Goal: Task Accomplishment & Management: Manage account settings

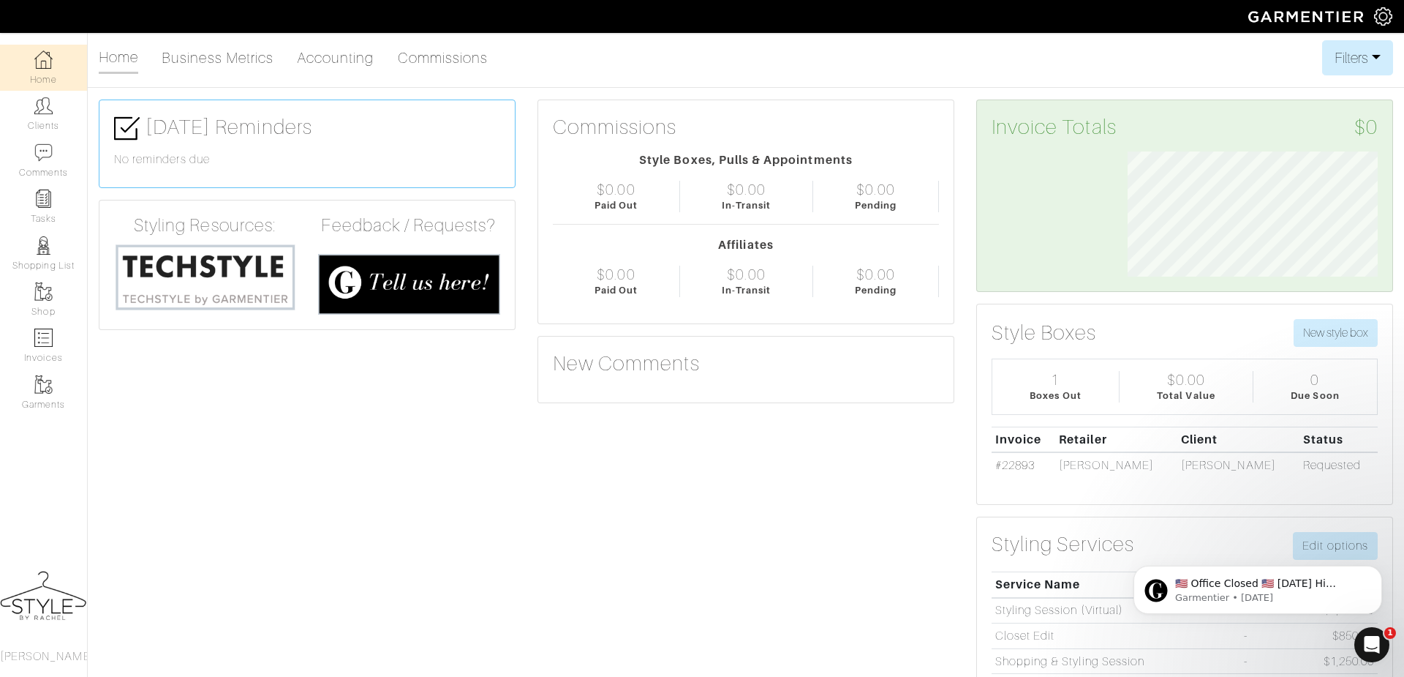
scroll to position [124, 272]
click at [41, 113] on img at bounding box center [43, 106] width 18 height 18
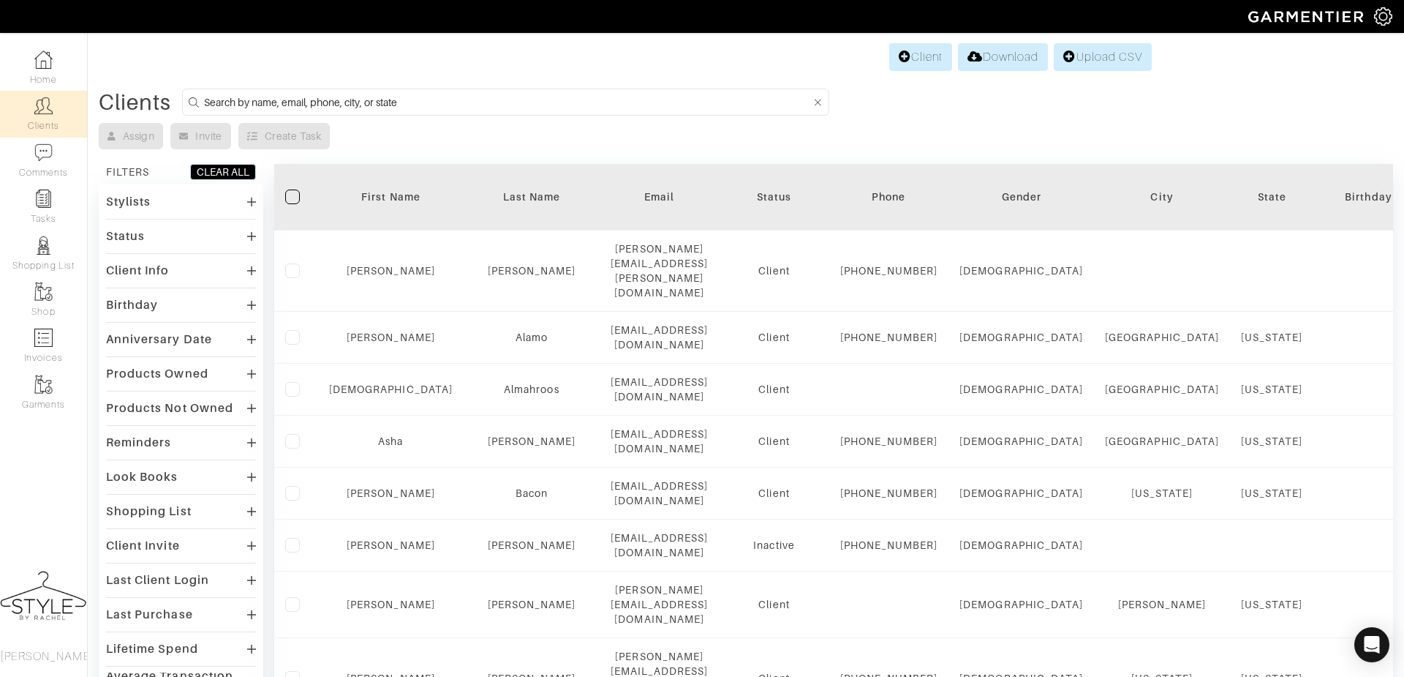
click at [671, 97] on input at bounding box center [507, 102] width 607 height 18
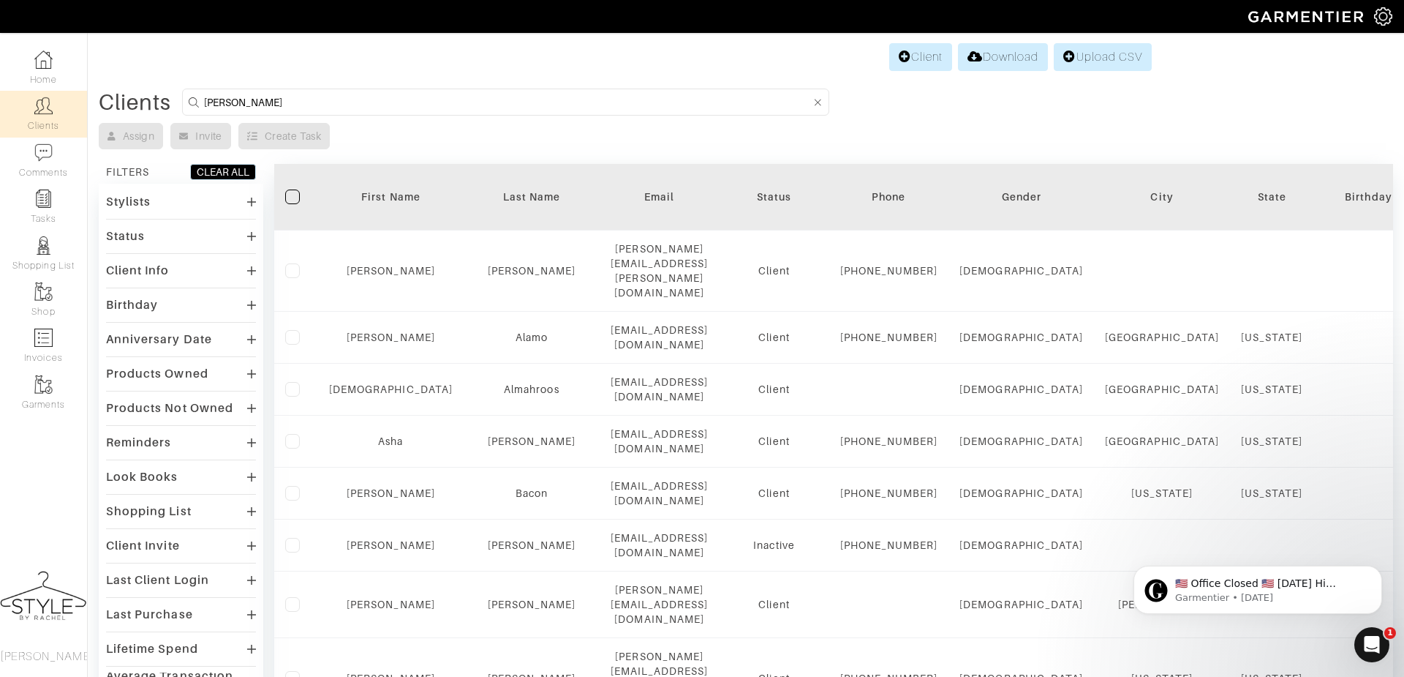
type input "samantha"
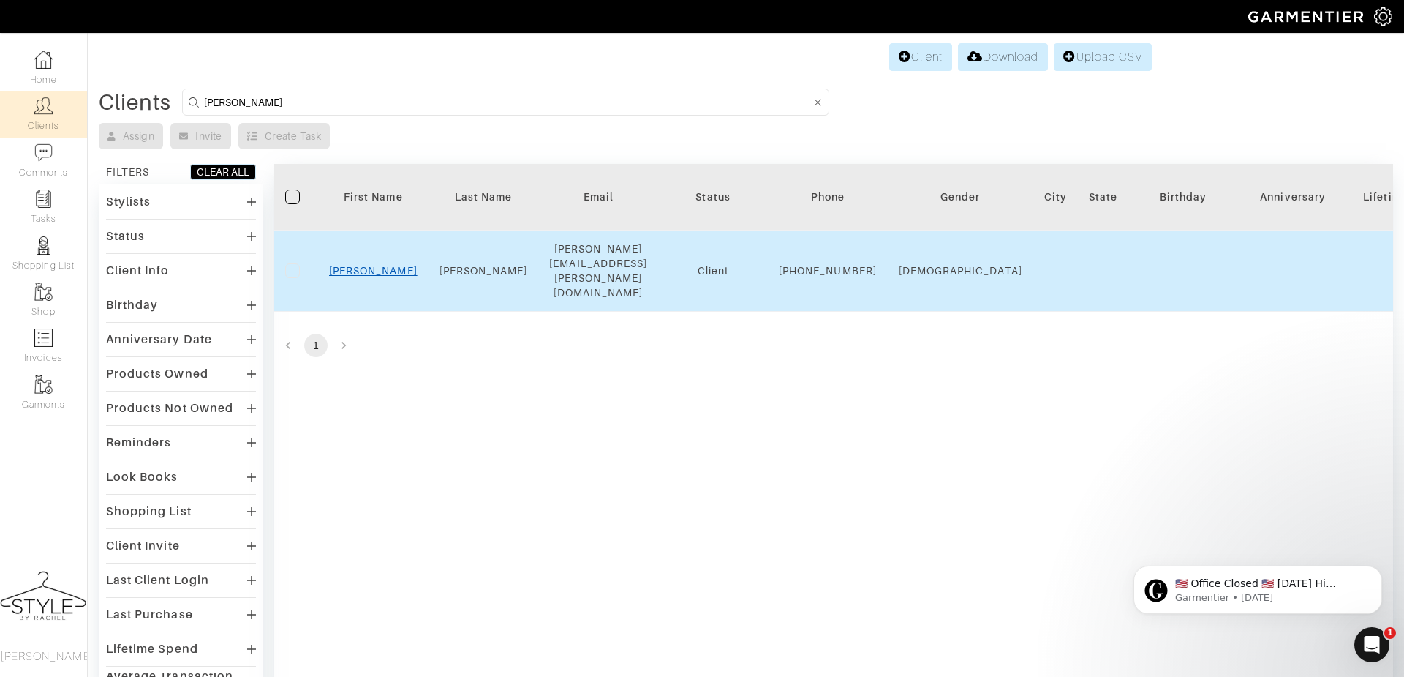
click at [377, 265] on link "[PERSON_NAME]" at bounding box center [373, 271] width 89 height 12
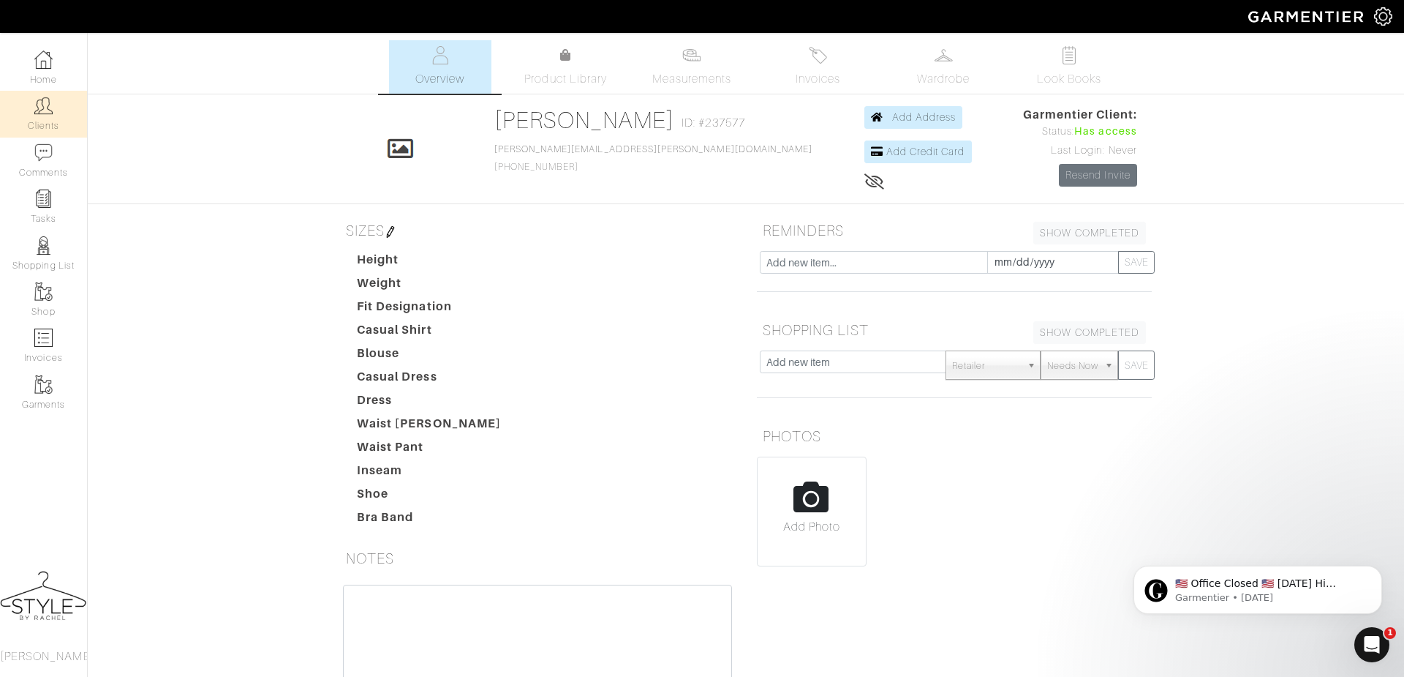
click at [45, 118] on link "Clients" at bounding box center [43, 114] width 87 height 46
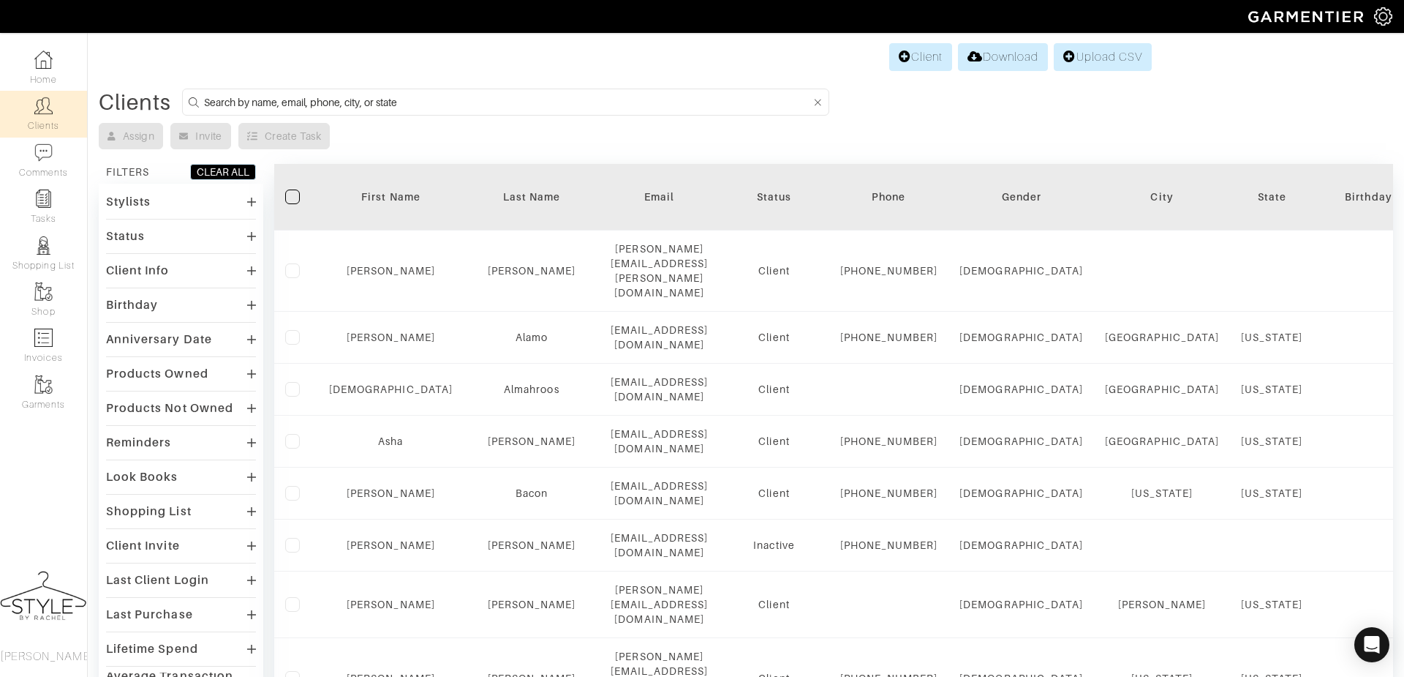
click at [394, 104] on input at bounding box center [507, 102] width 607 height 18
type input "kelly"
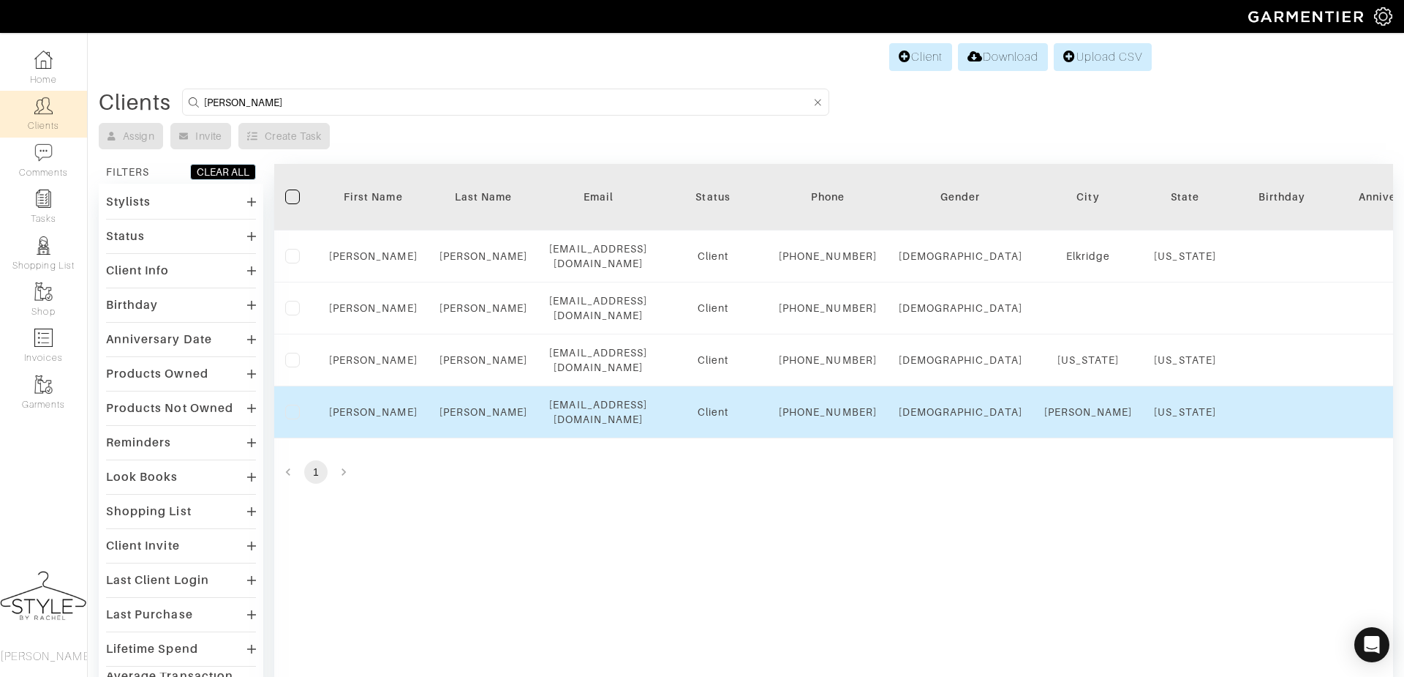
click at [369, 419] on div "Kelly" at bounding box center [373, 411] width 89 height 15
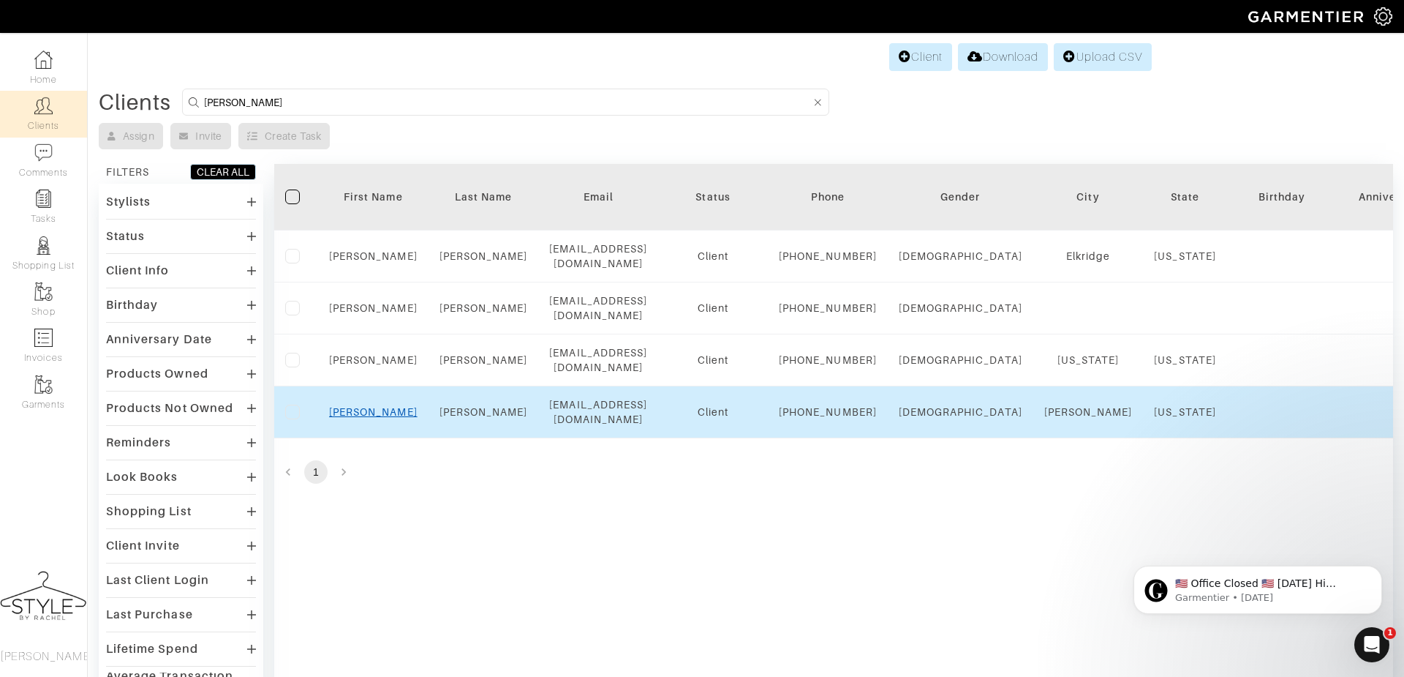
click at [369, 418] on link "Kelly" at bounding box center [373, 412] width 89 height 12
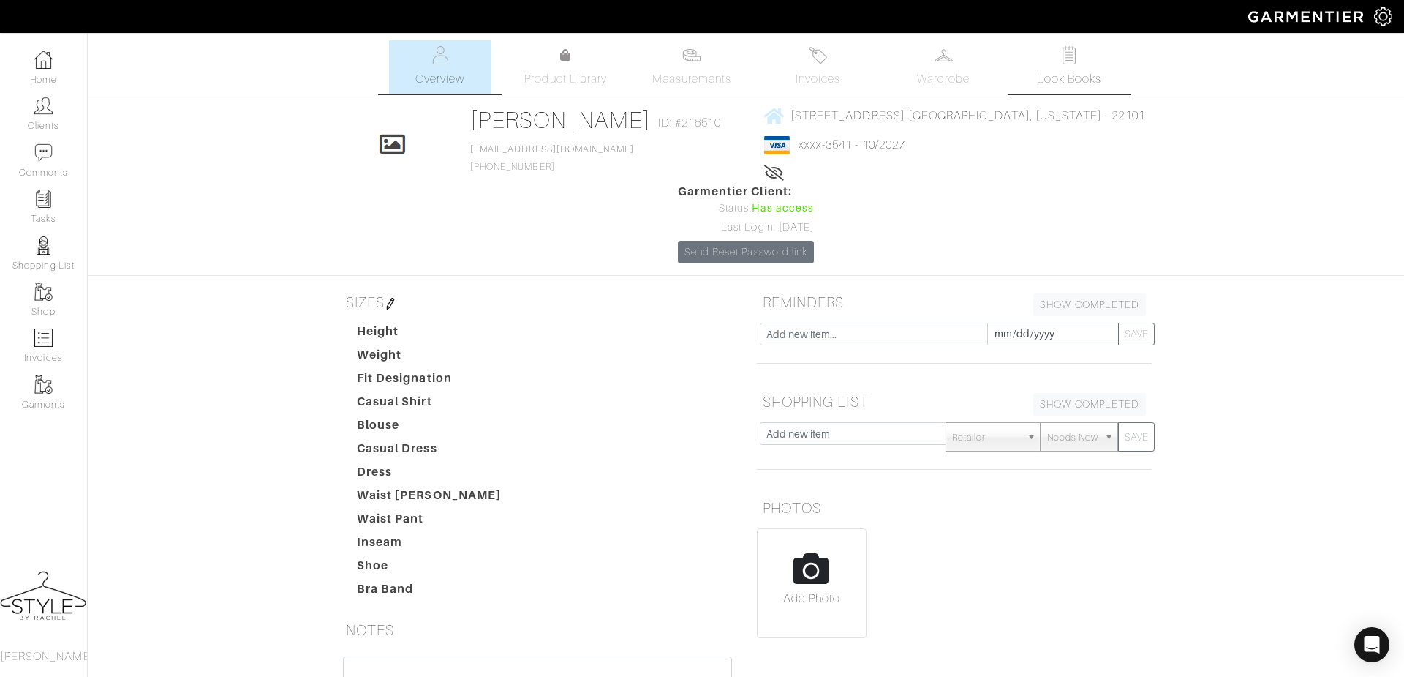
click at [1066, 80] on span "Look Books" at bounding box center [1069, 79] width 65 height 18
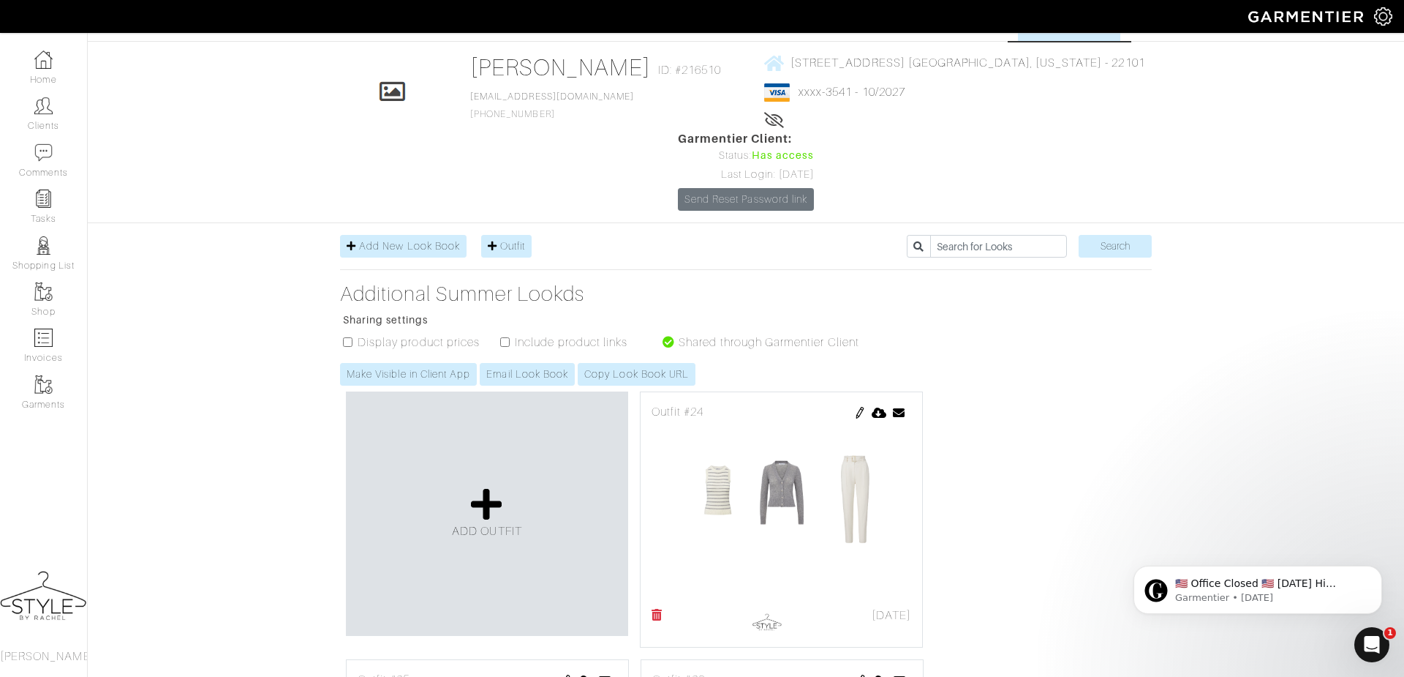
scroll to position [45, 0]
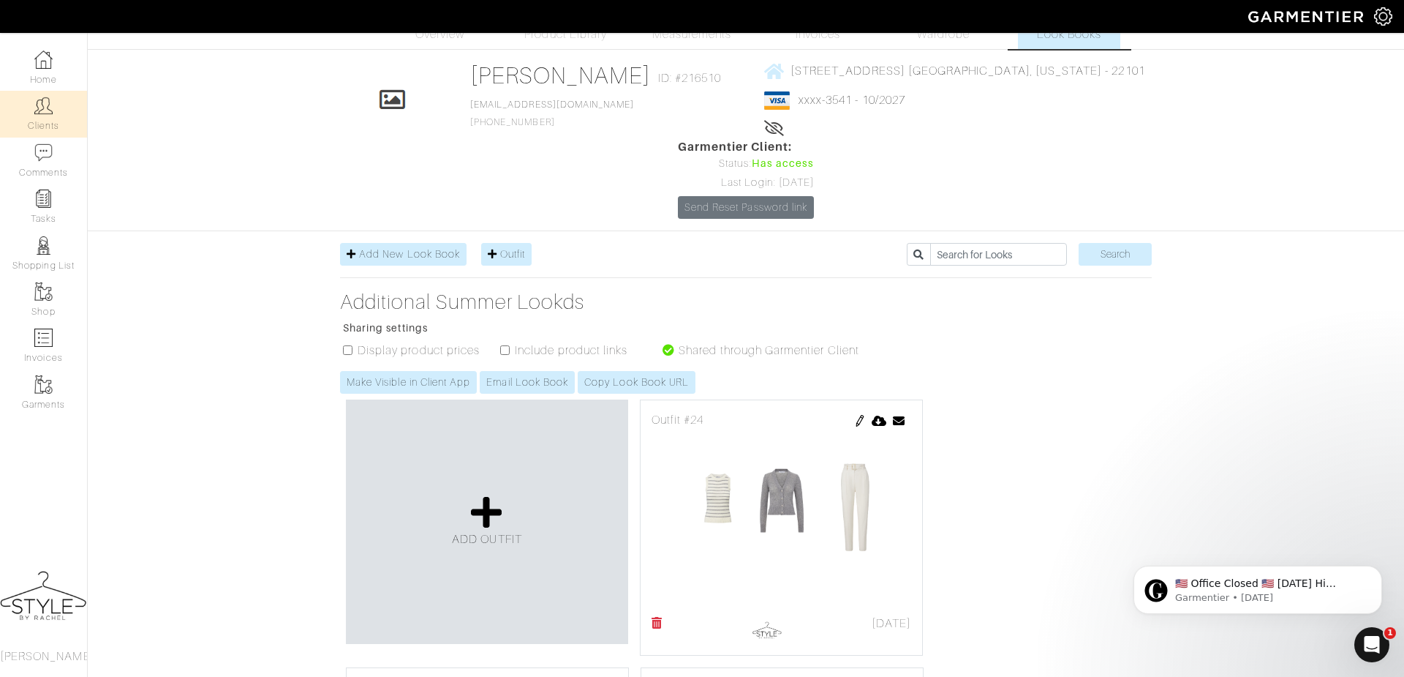
click at [51, 130] on link "Clients" at bounding box center [43, 114] width 87 height 46
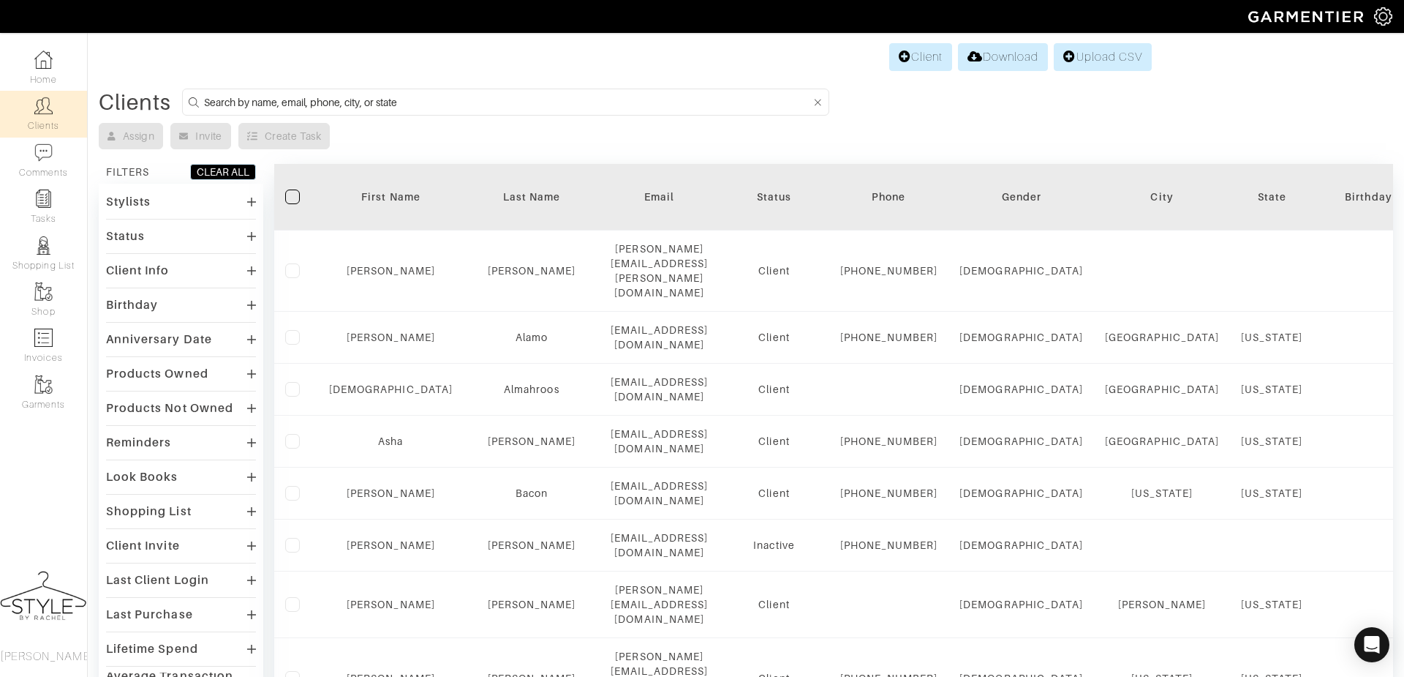
click at [339, 102] on input at bounding box center [507, 102] width 607 height 18
type input "meredith"
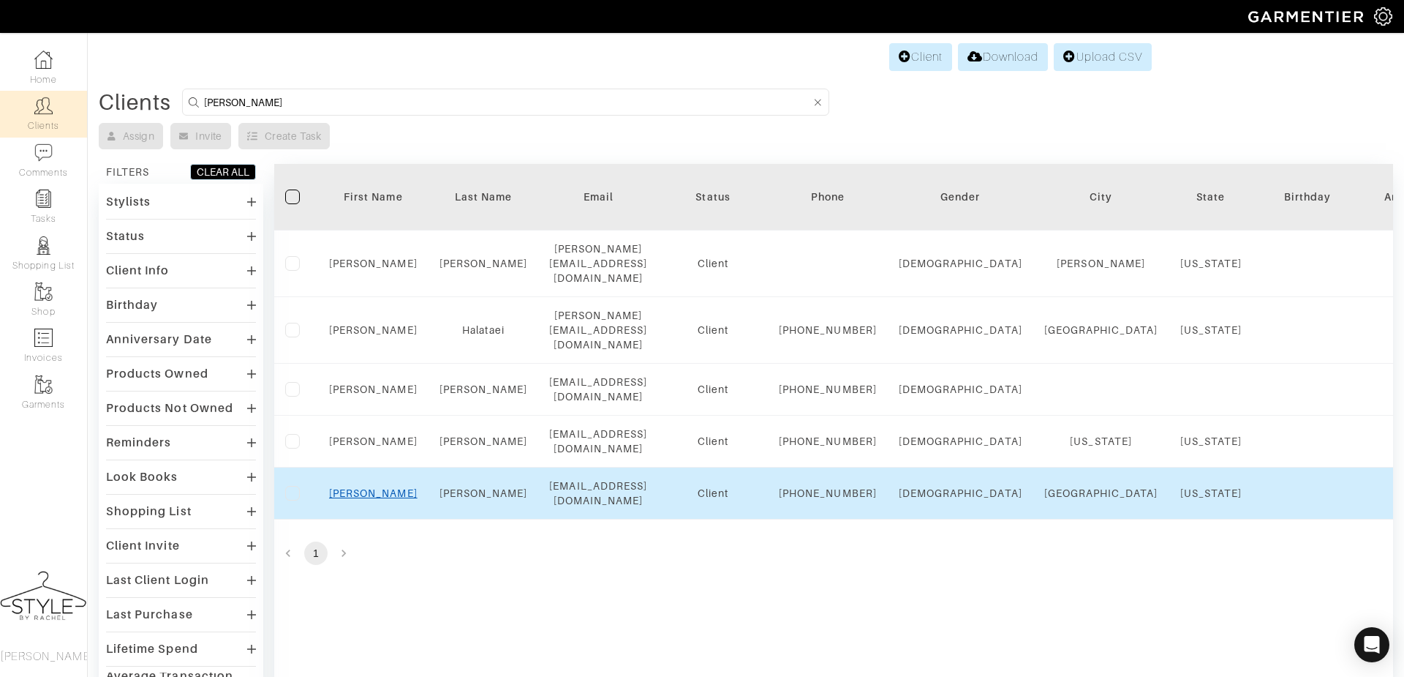
click at [366, 499] on link "Meredith" at bounding box center [373, 493] width 89 height 12
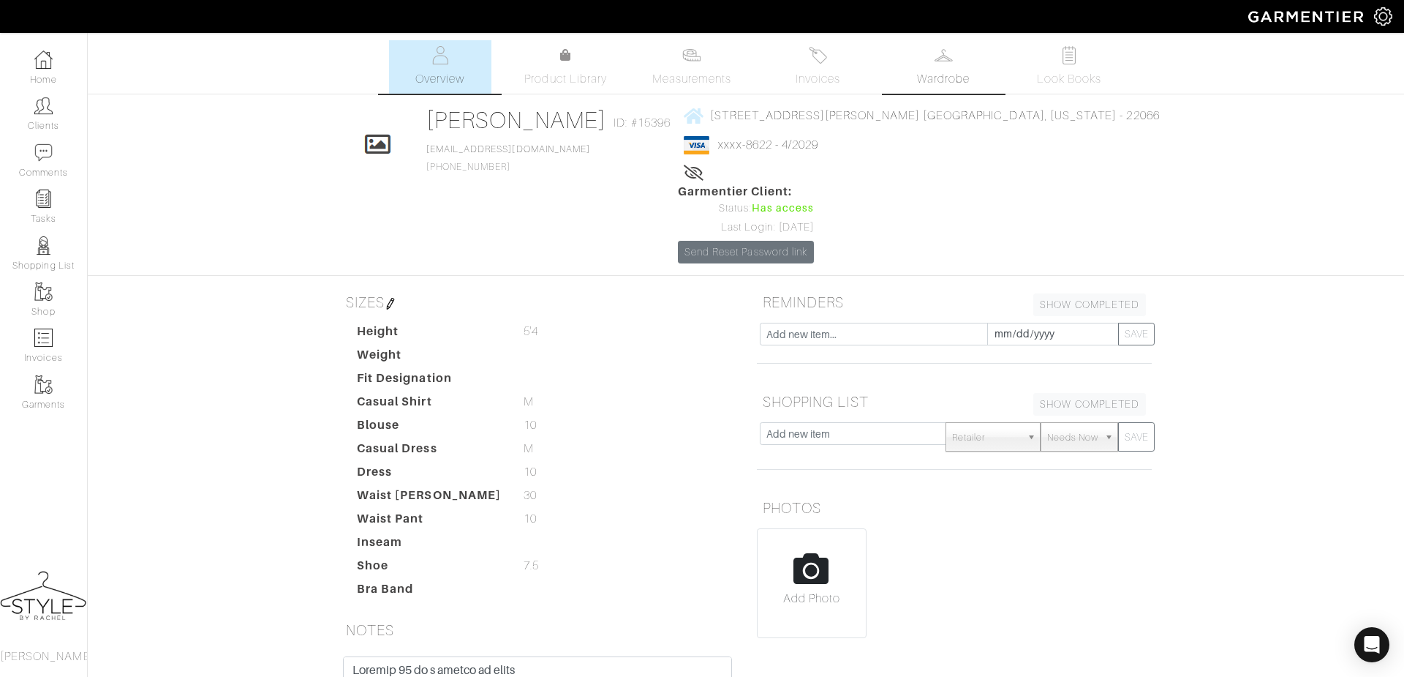
click at [964, 84] on span "Wardrobe" at bounding box center [943, 79] width 53 height 18
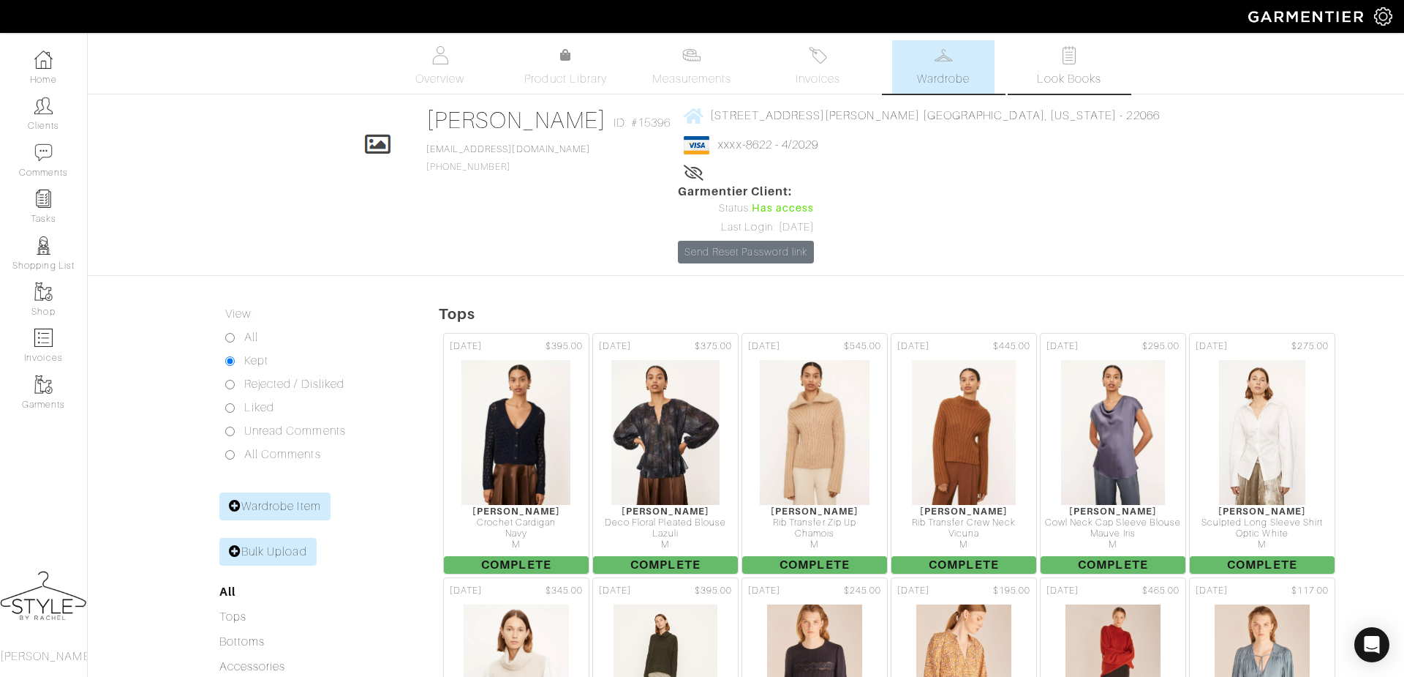
click at [1033, 63] on link "Look Books" at bounding box center [1069, 66] width 102 height 53
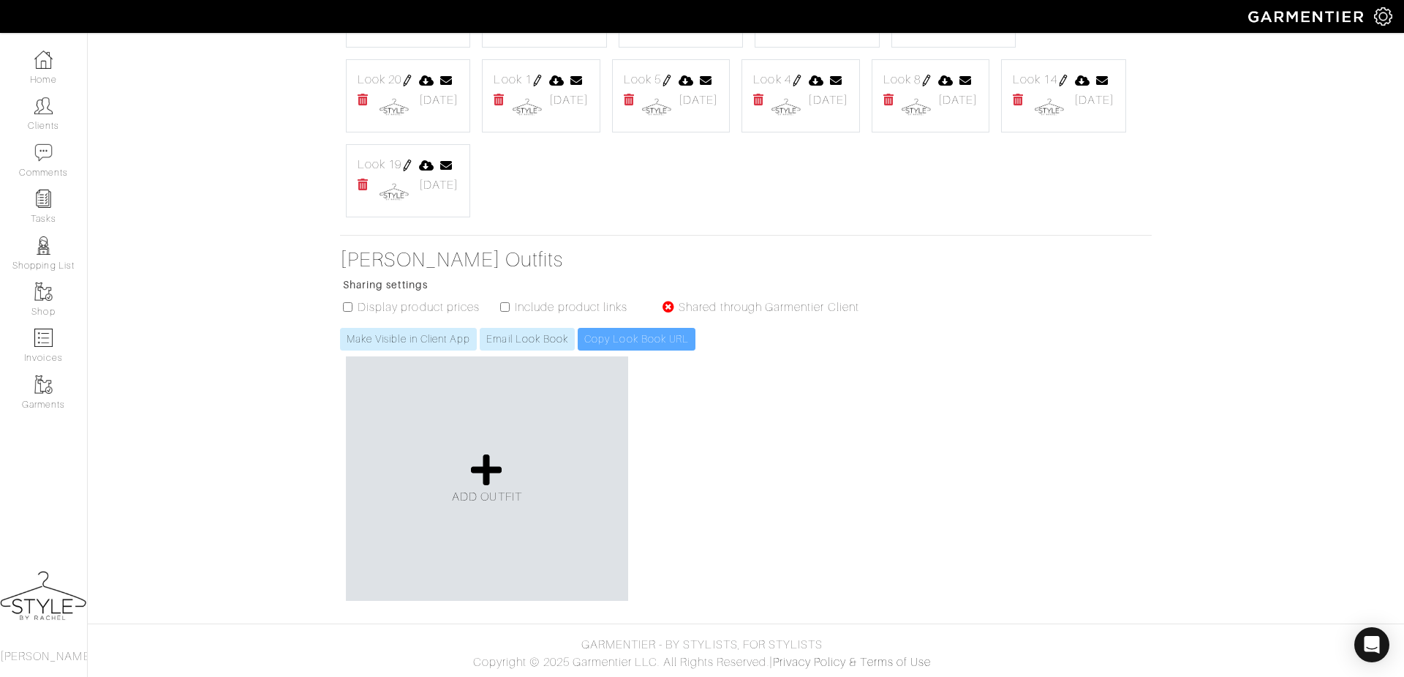
scroll to position [20609, 0]
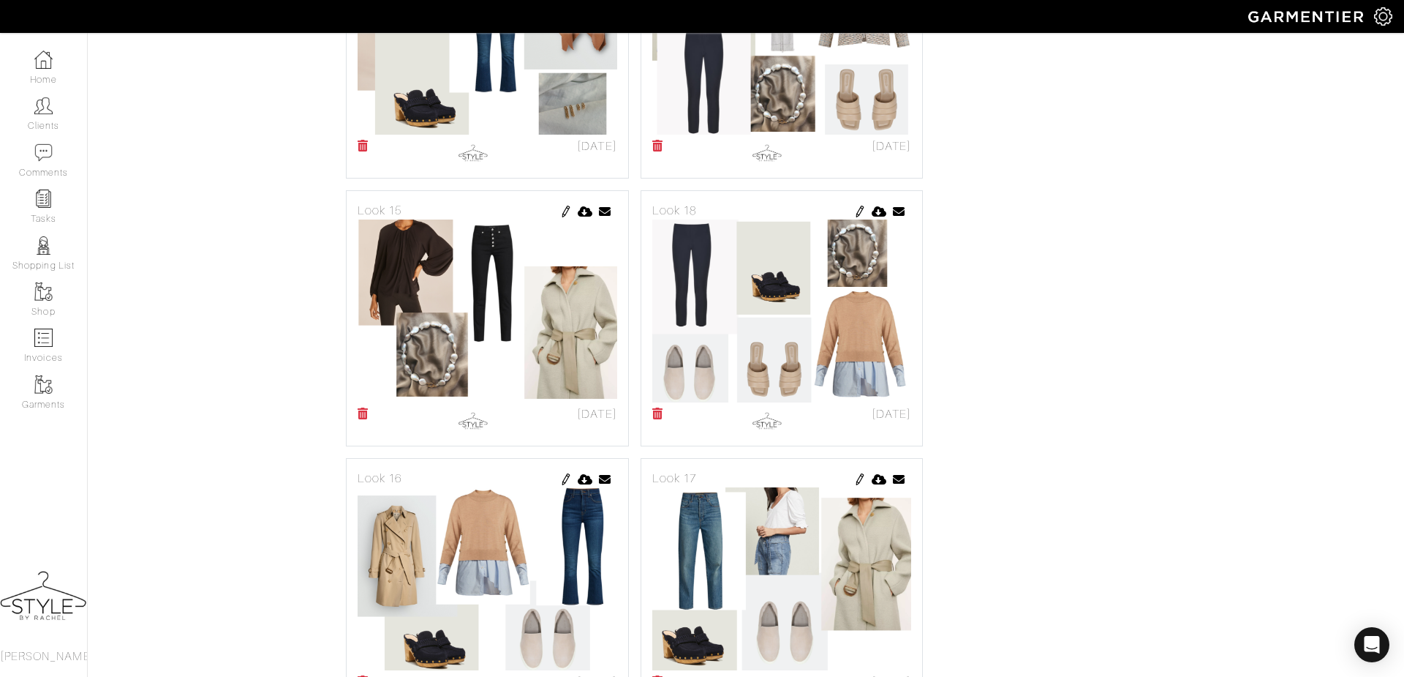
click at [34, 102] on img at bounding box center [43, 106] width 18 height 18
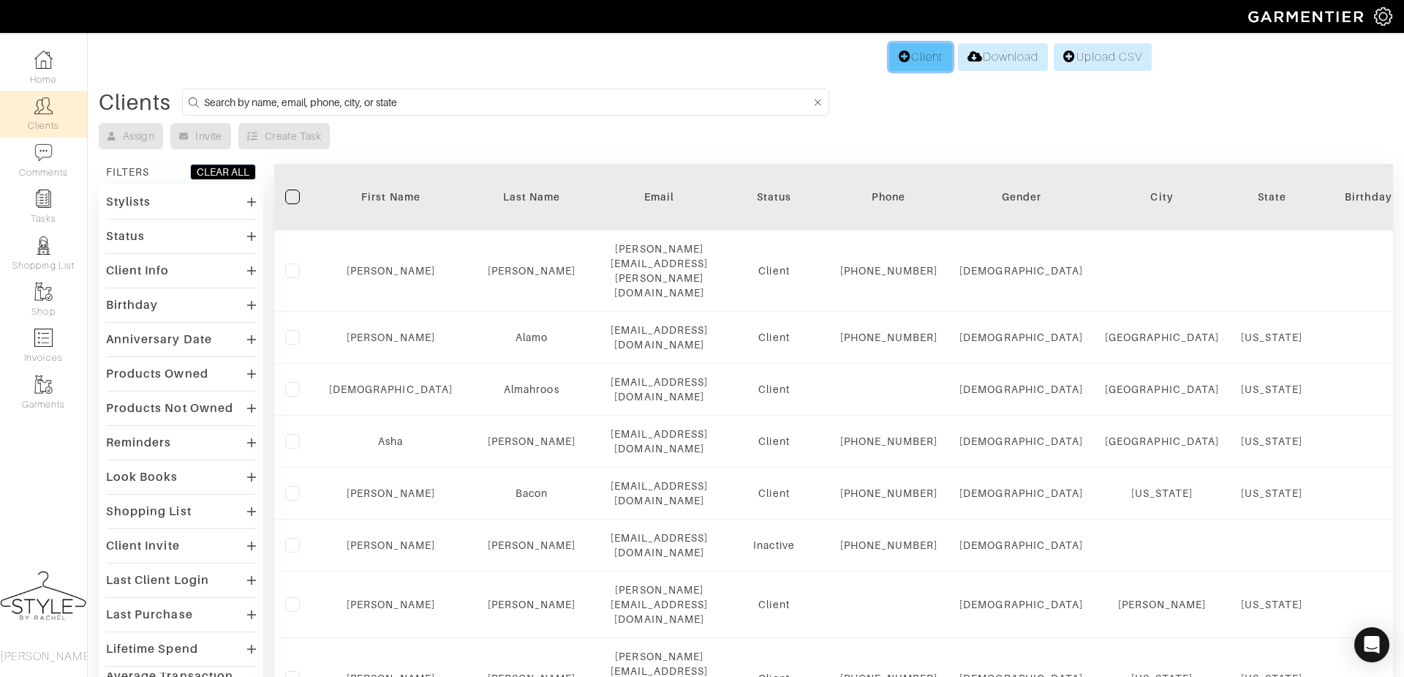
click at [911, 56] on link "Client" at bounding box center [920, 57] width 63 height 28
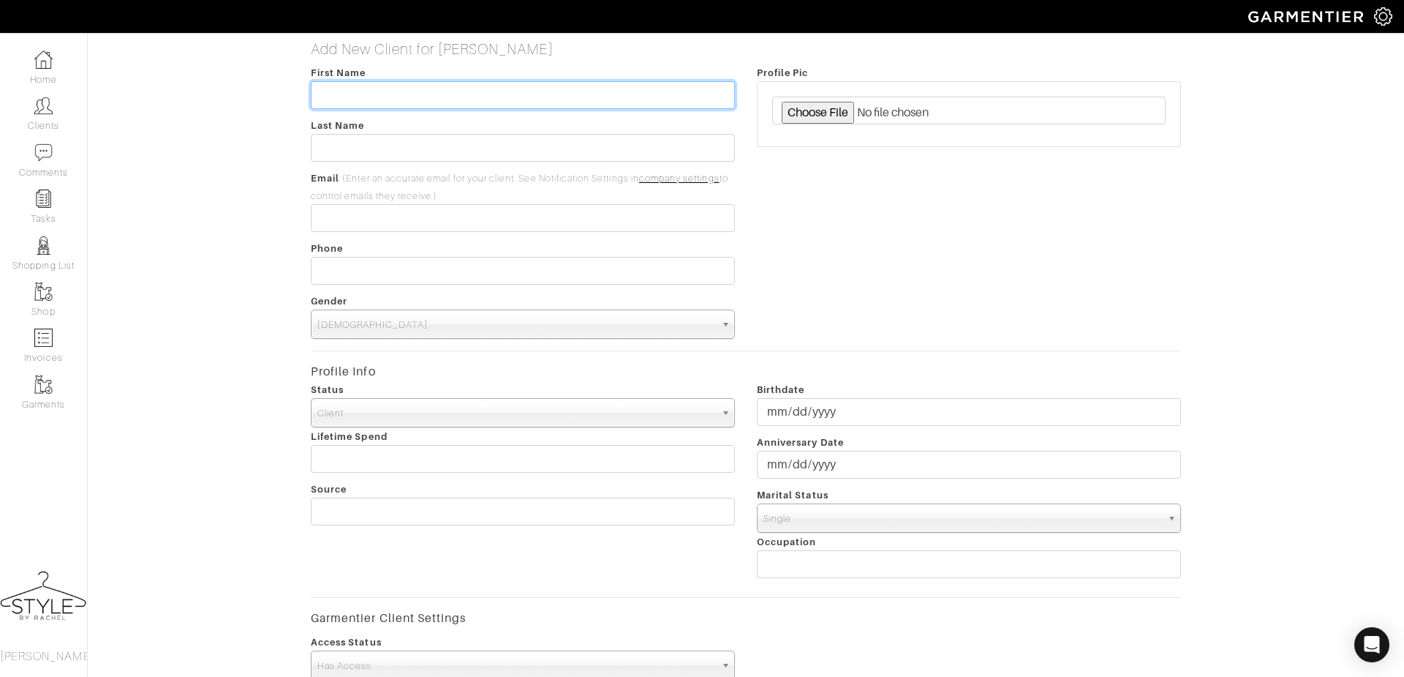
click at [366, 88] on input "text" at bounding box center [523, 95] width 424 height 28
type input "Ruth"
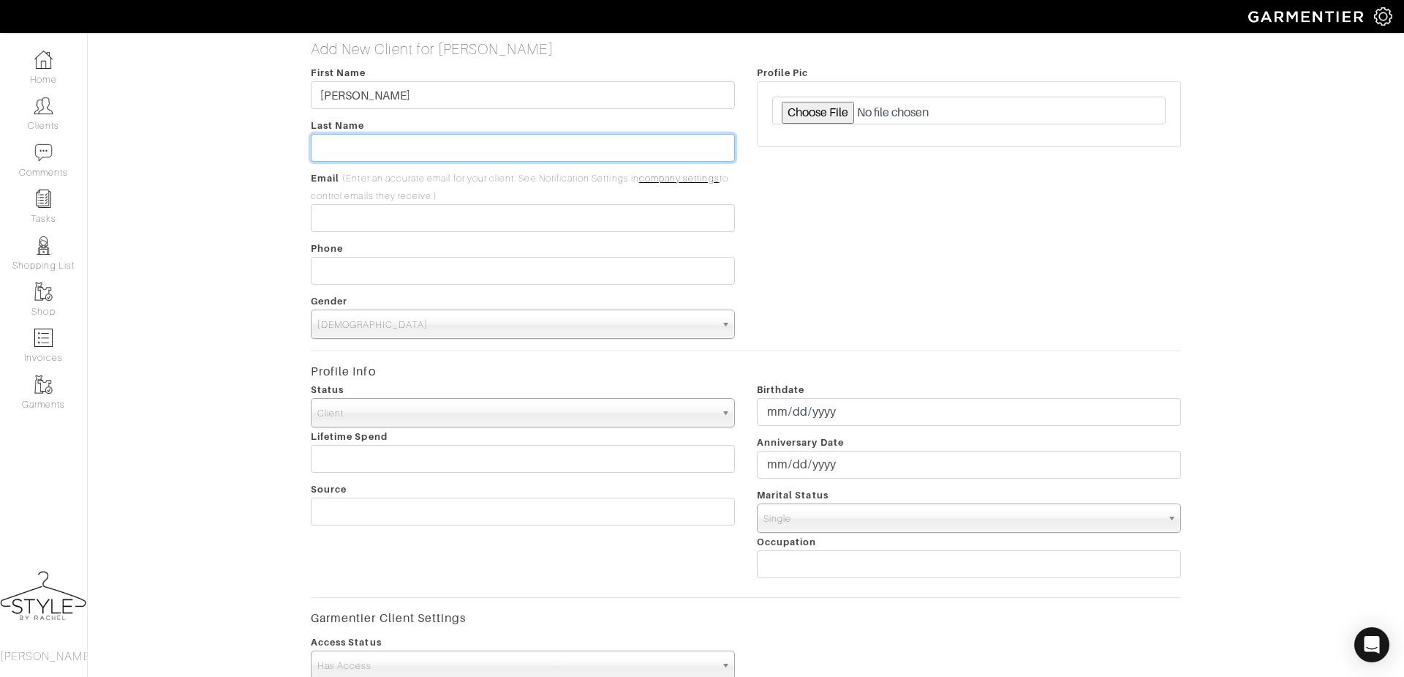
click at [391, 155] on input "text" at bounding box center [523, 148] width 424 height 28
paste input "Fetscher"
type input "Fetscher"
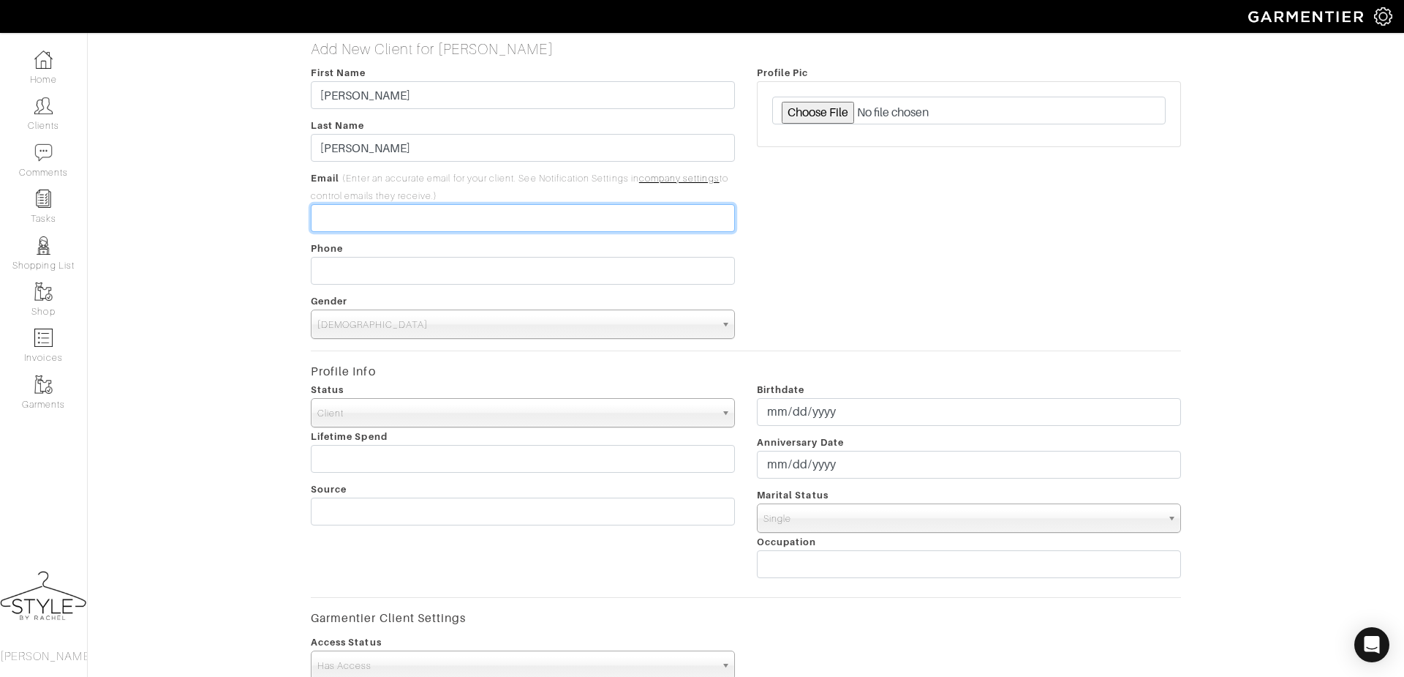
click at [363, 225] on input "email" at bounding box center [523, 218] width 424 height 28
paste input "ruthie.fetscher@gmail.com"
type input "ruthie.fetscher@gmail.com"
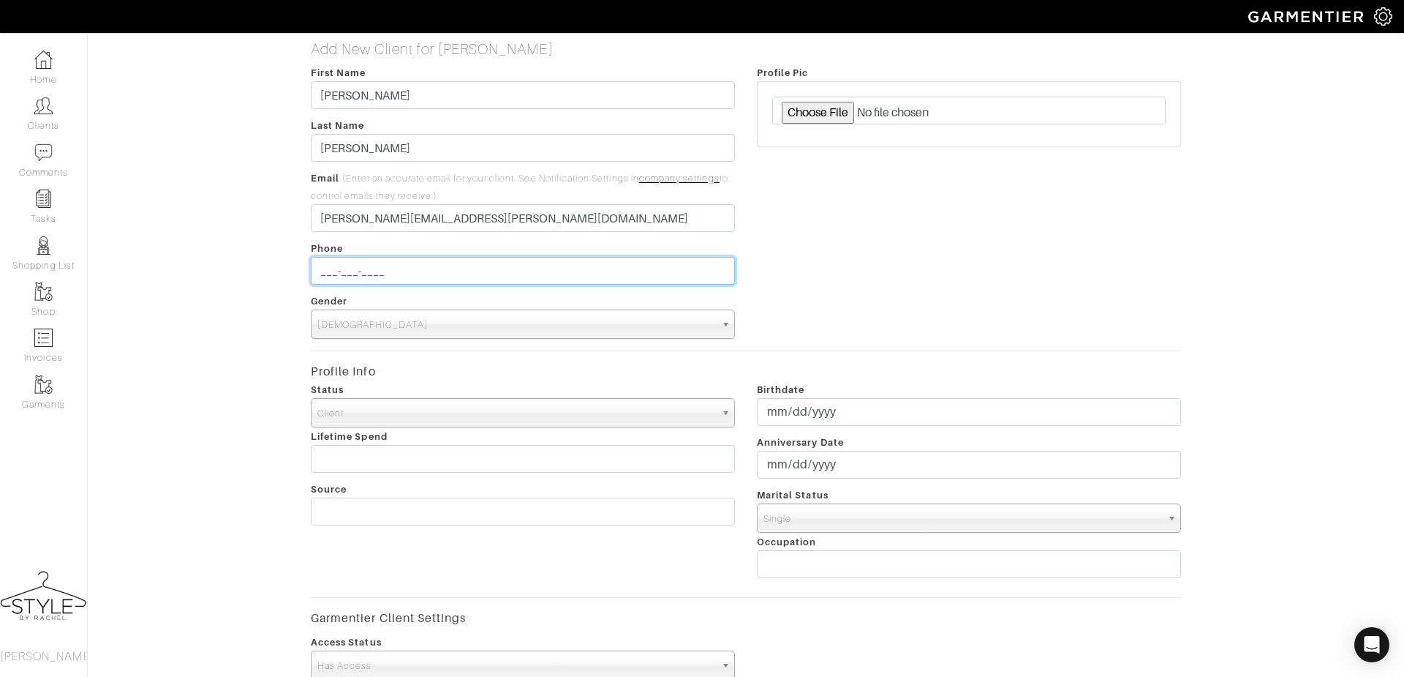
click at [387, 274] on input "___-___-____" at bounding box center [523, 271] width 424 height 28
paste input "(914) 815-2936"
type input "914-815-2936"
click at [375, 331] on span "Male" at bounding box center [516, 324] width 398 height 29
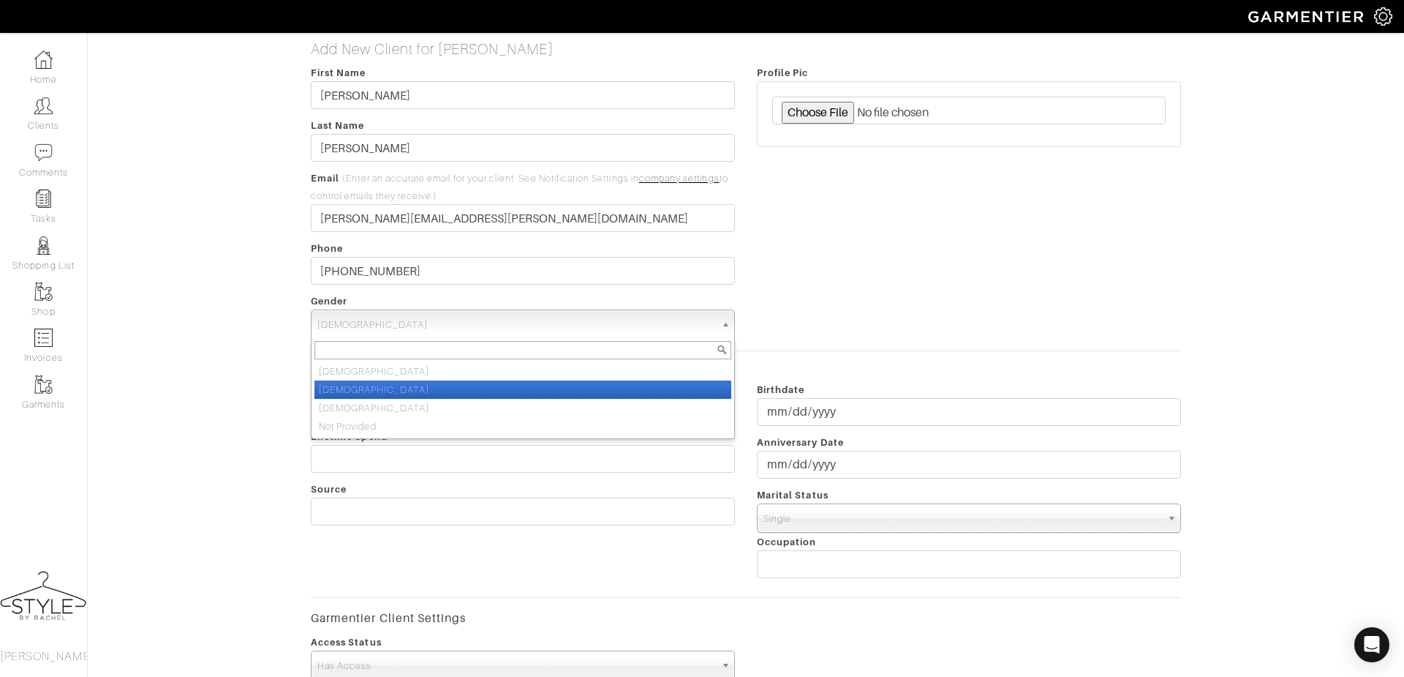
click at [360, 388] on li "Female" at bounding box center [523, 389] width 417 height 18
select select "Female"
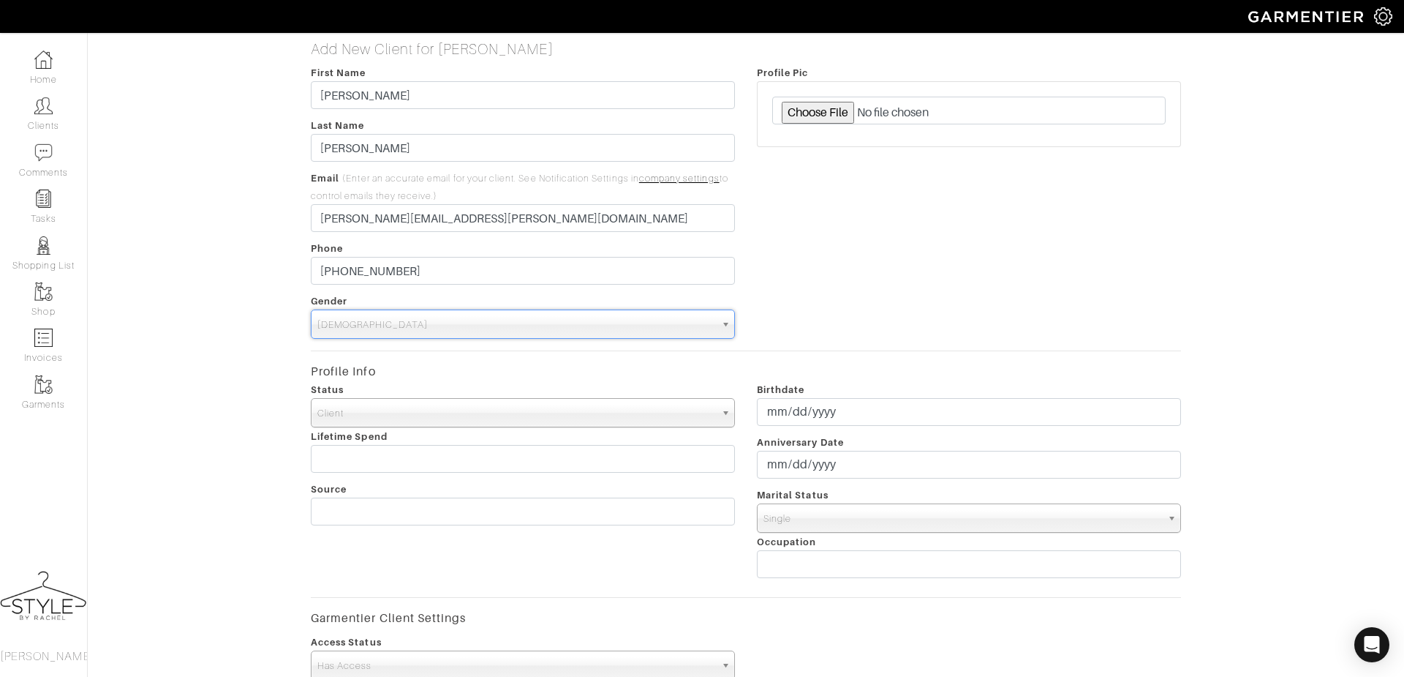
scroll to position [243, 0]
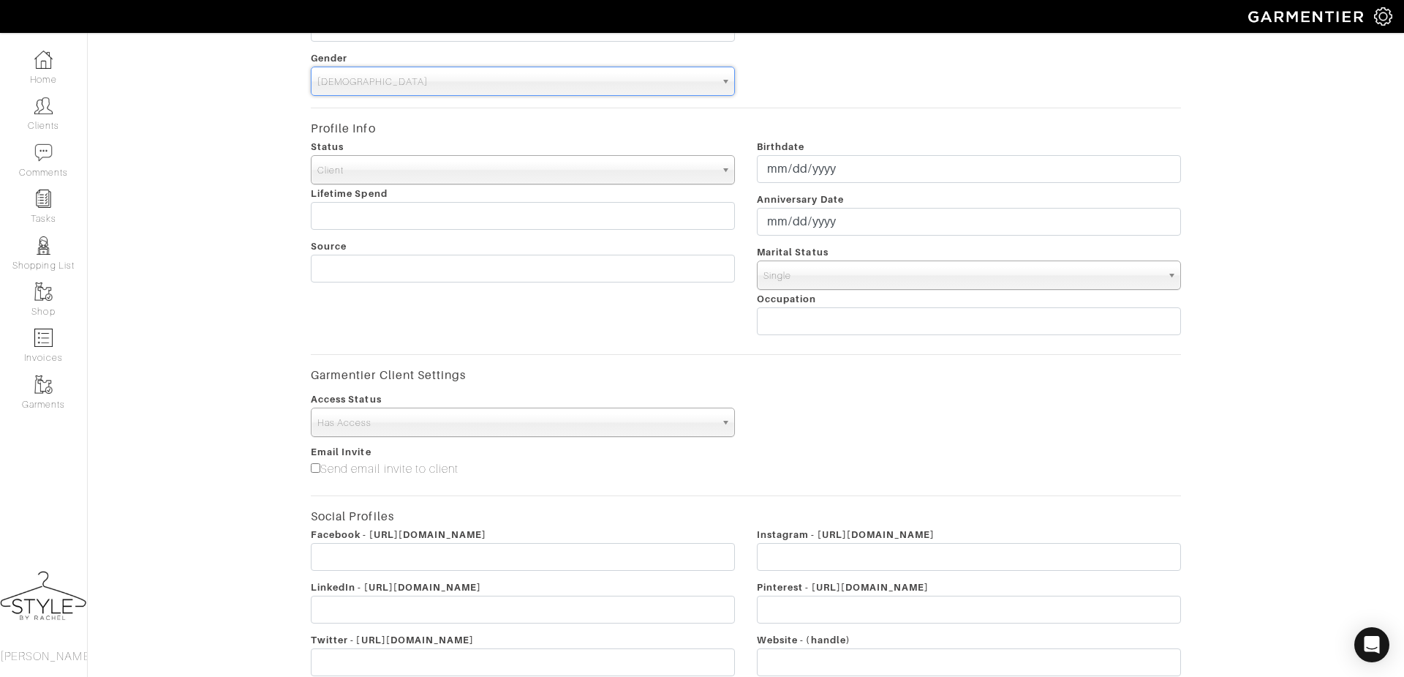
click at [314, 463] on input"] "Send email invite to client" at bounding box center [316, 468] width 10 height 10
checkbox input"] "true"
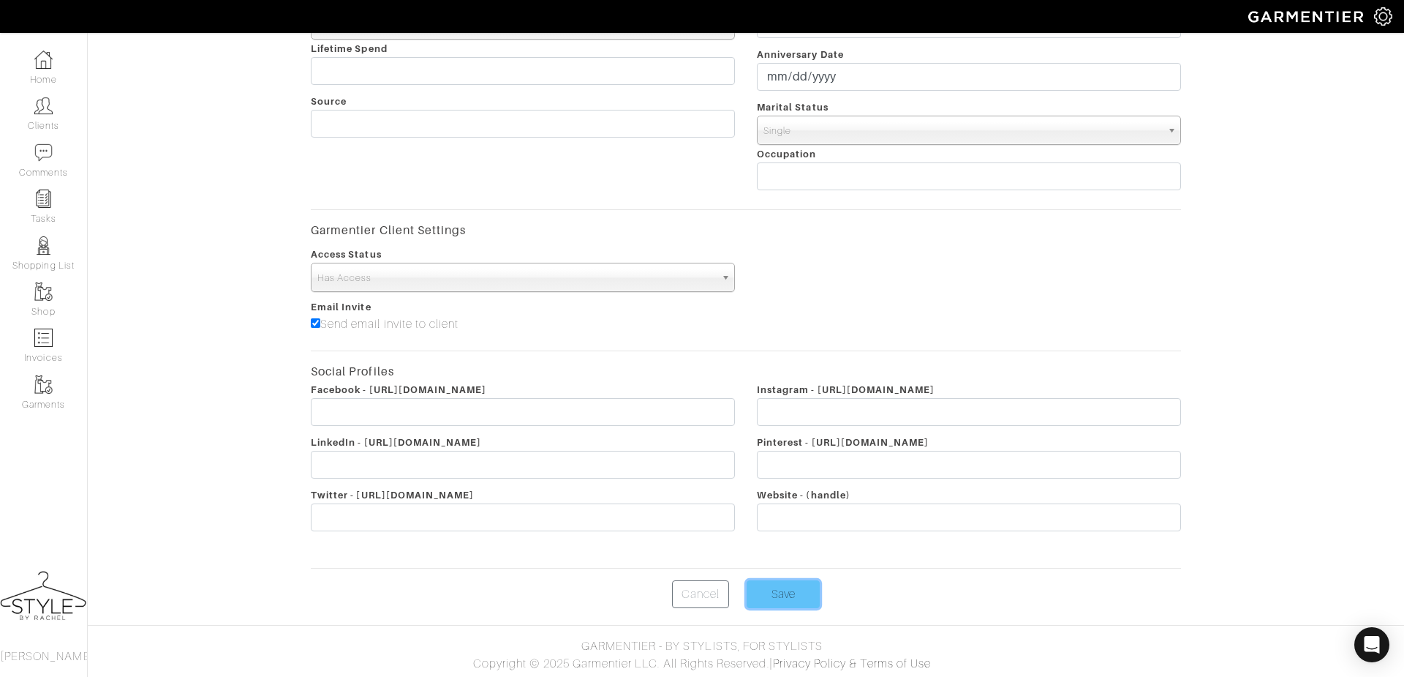
click at [799, 601] on input "Save" at bounding box center [783, 594] width 73 height 28
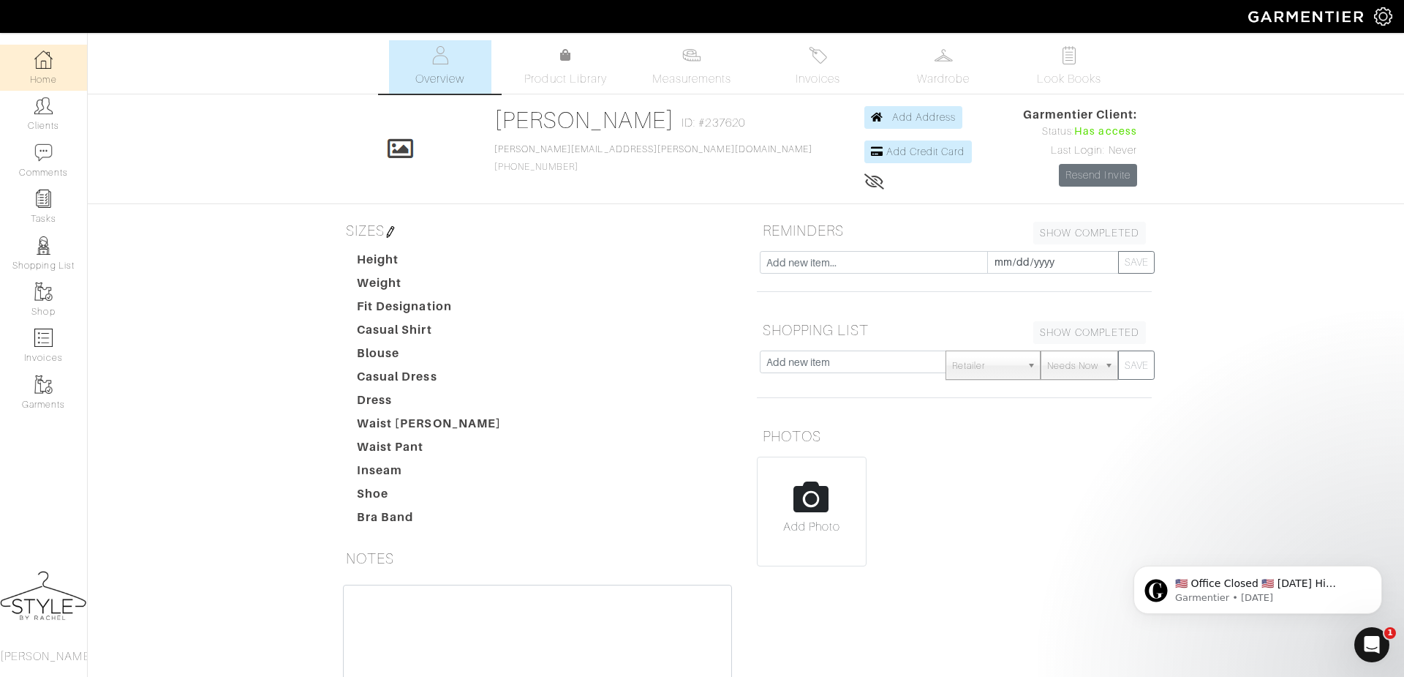
click at [61, 73] on link "Home" at bounding box center [43, 68] width 87 height 46
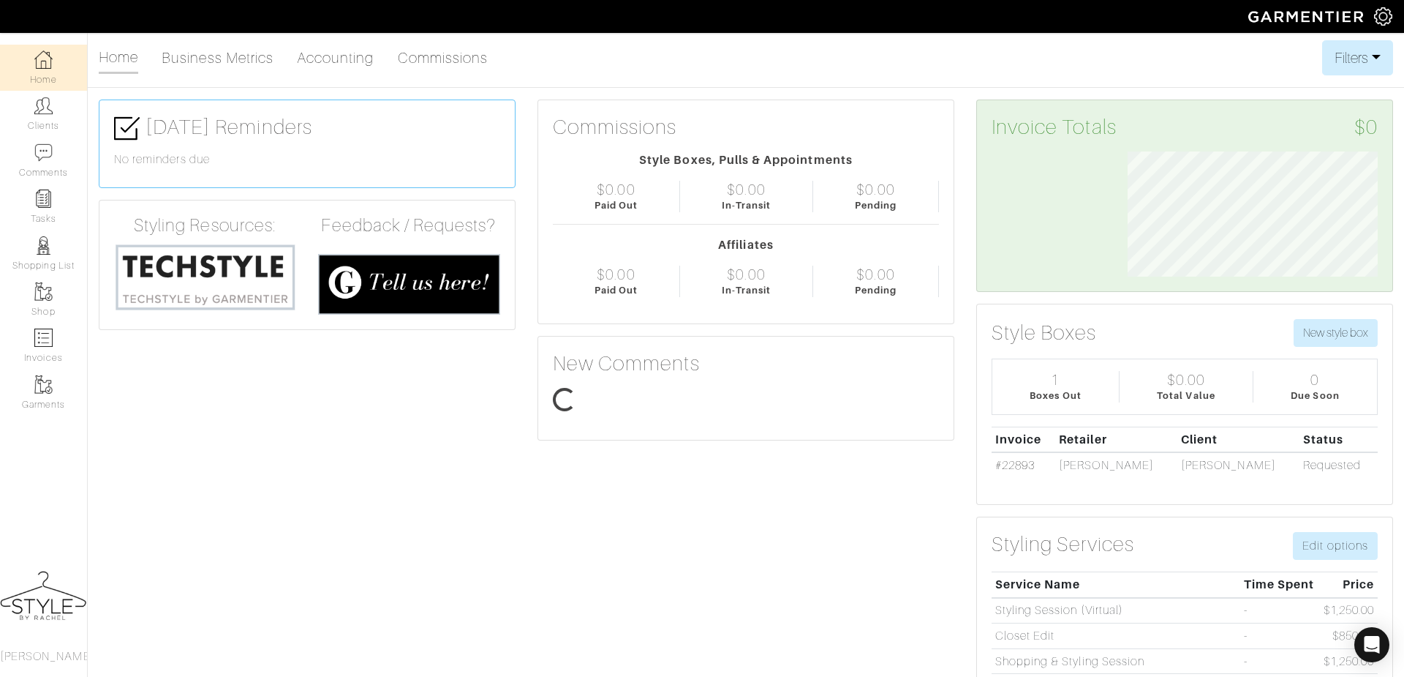
scroll to position [124, 272]
click at [44, 161] on link "Comments" at bounding box center [43, 161] width 87 height 46
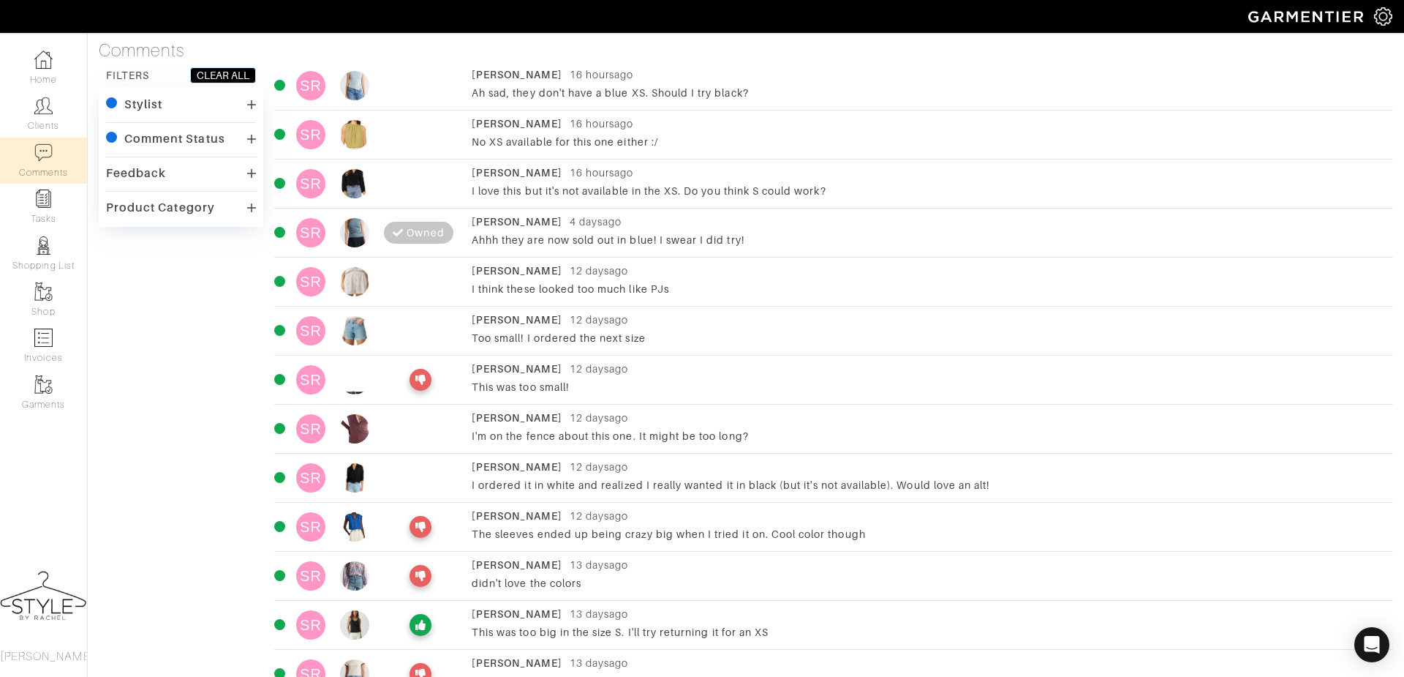
click at [526, 187] on div "I love this but it's not available in the XS. Do you think S could work?" at bounding box center [919, 191] width 895 height 15
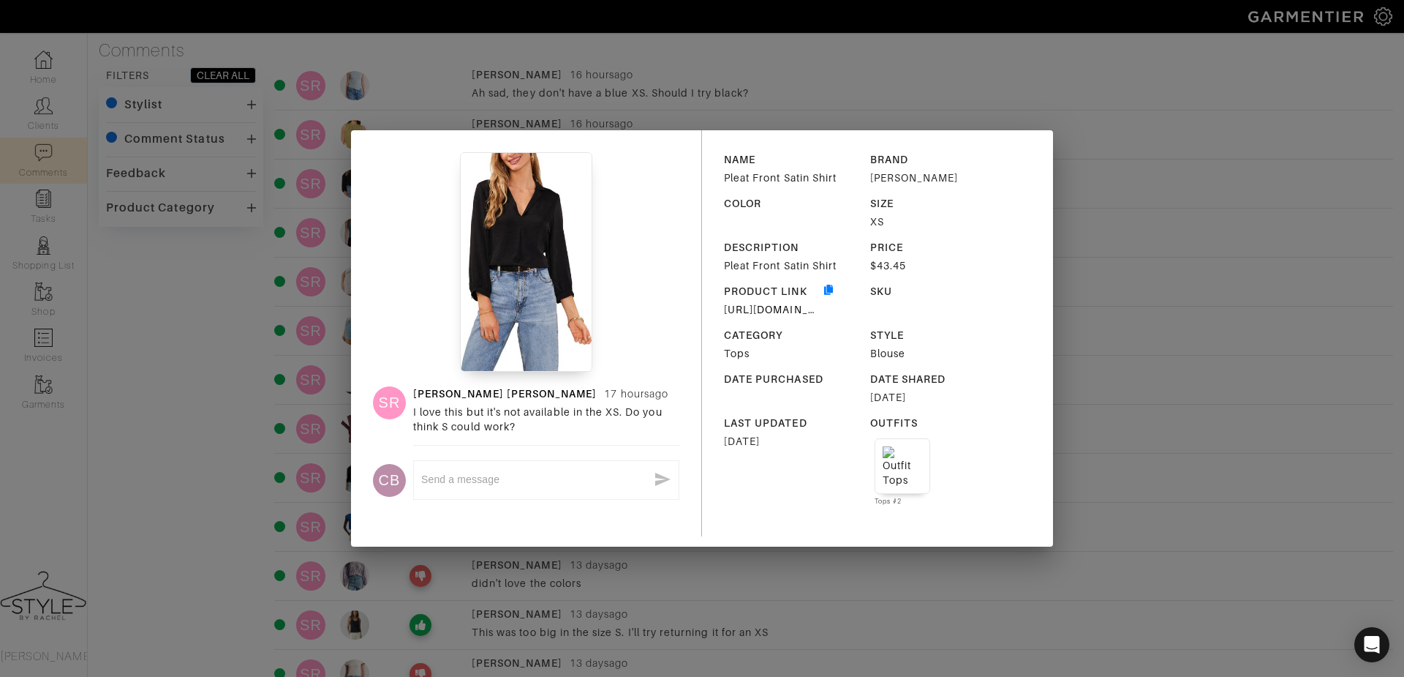
click at [976, 80] on div "SR Sarah Rutherford 17 hours ago I love this but it's not available in the XS. …" at bounding box center [702, 338] width 1404 height 677
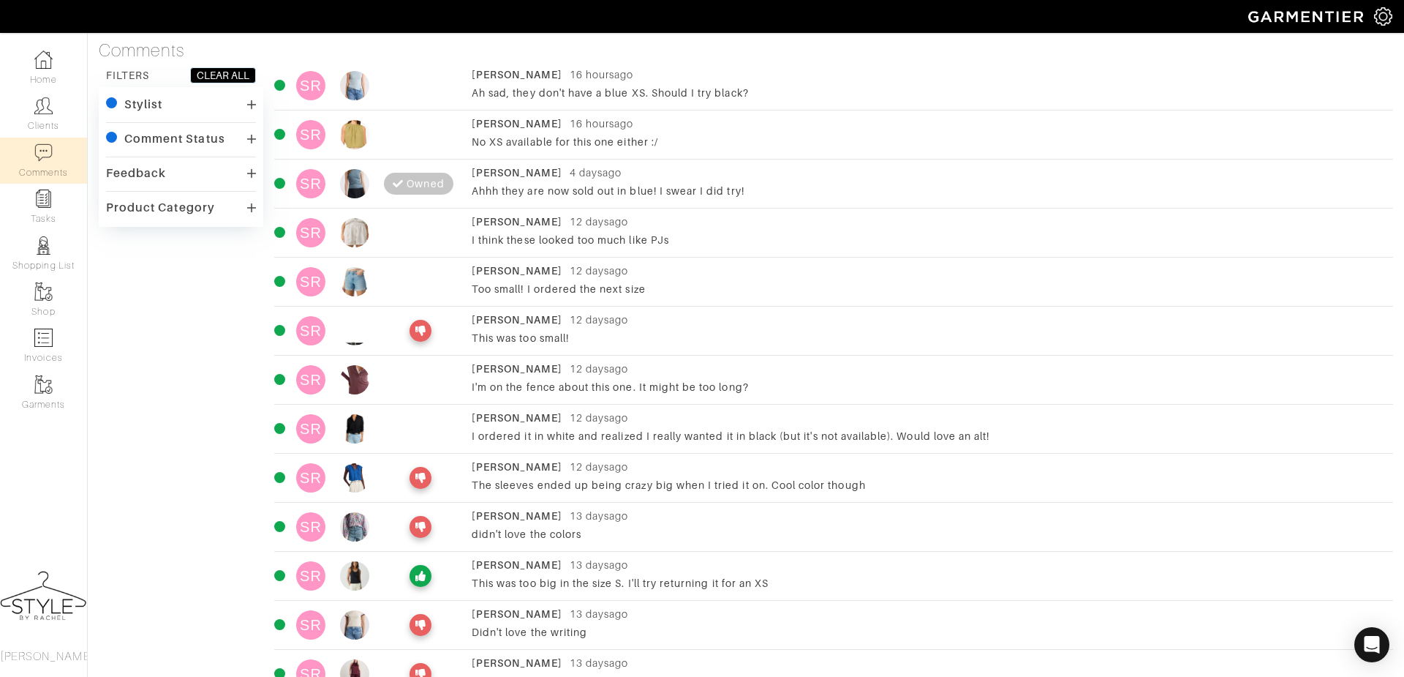
click at [529, 72] on div "[PERSON_NAME]" at bounding box center [517, 74] width 91 height 15
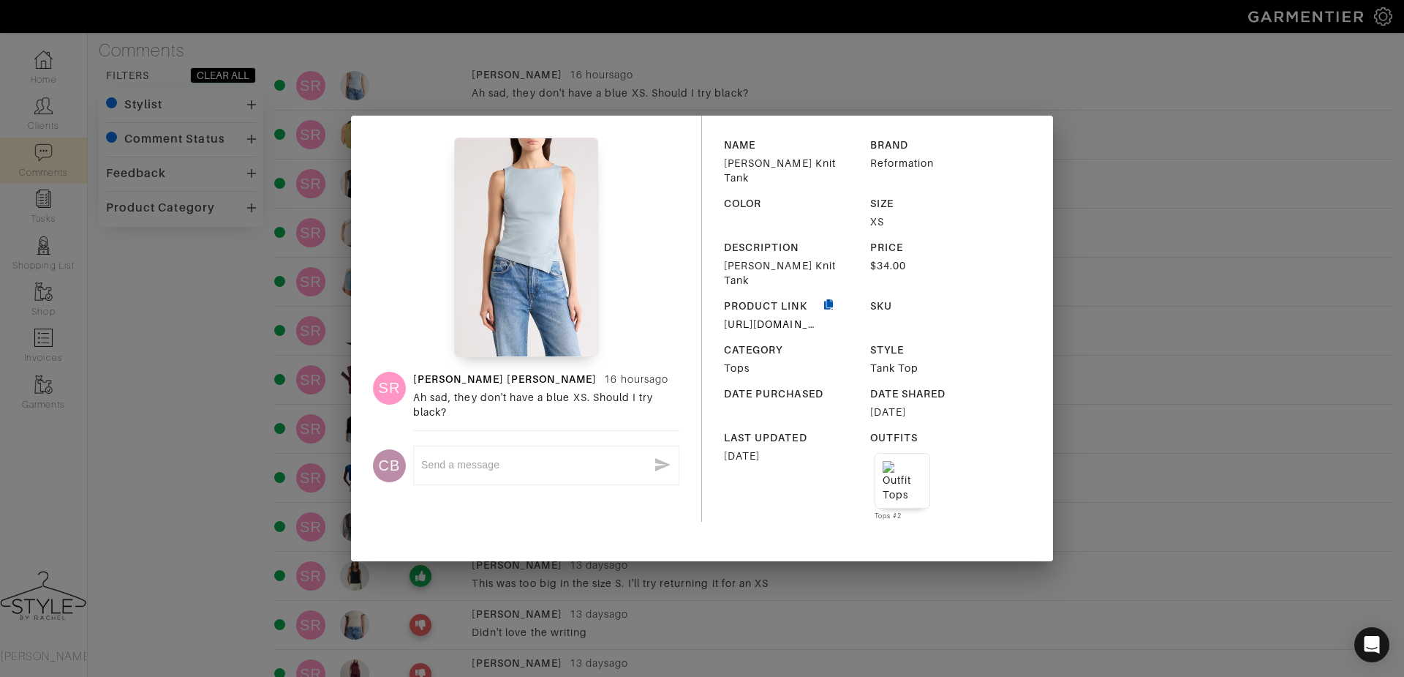
click at [827, 299] on icon "button" at bounding box center [828, 314] width 13 height 31
click at [258, 413] on div "Copied! SR Sarah Rutherford 16 hours ago Ah sad, they don't have a blue XS. Sho…" at bounding box center [702, 338] width 1404 height 677
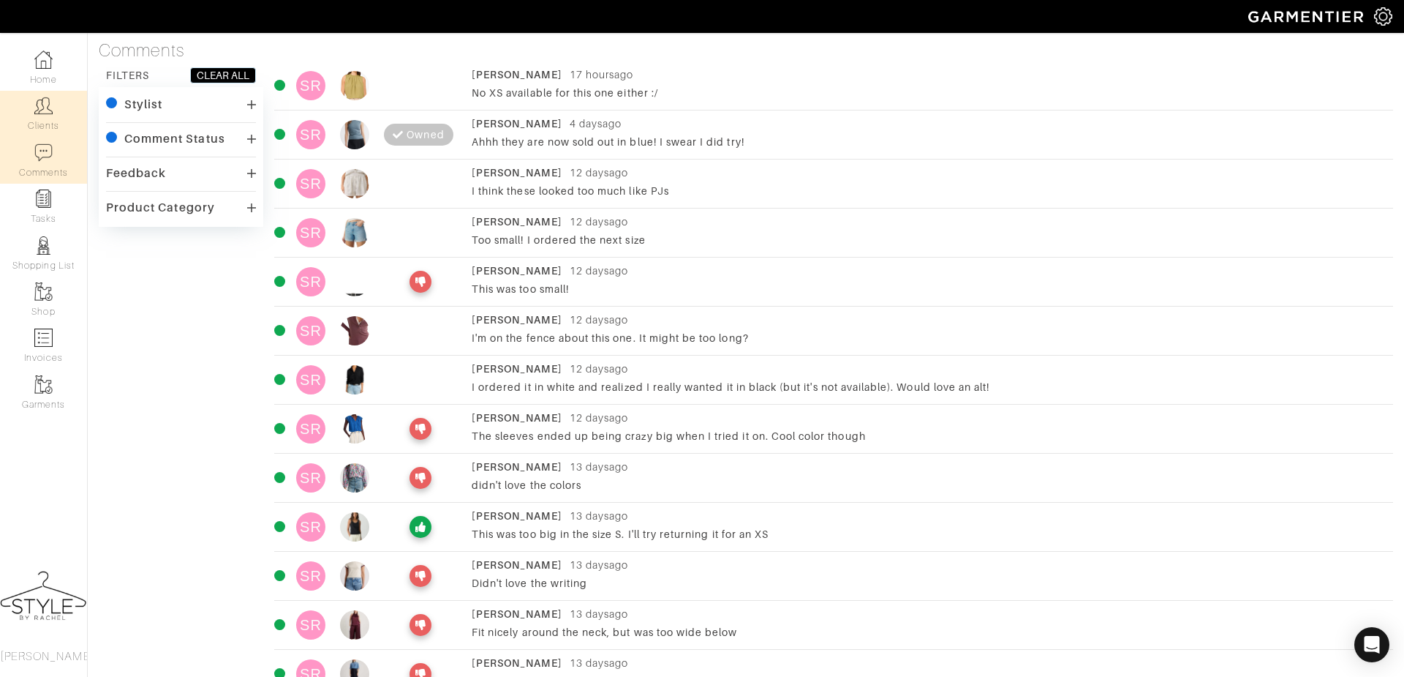
click at [35, 102] on img at bounding box center [43, 106] width 18 height 18
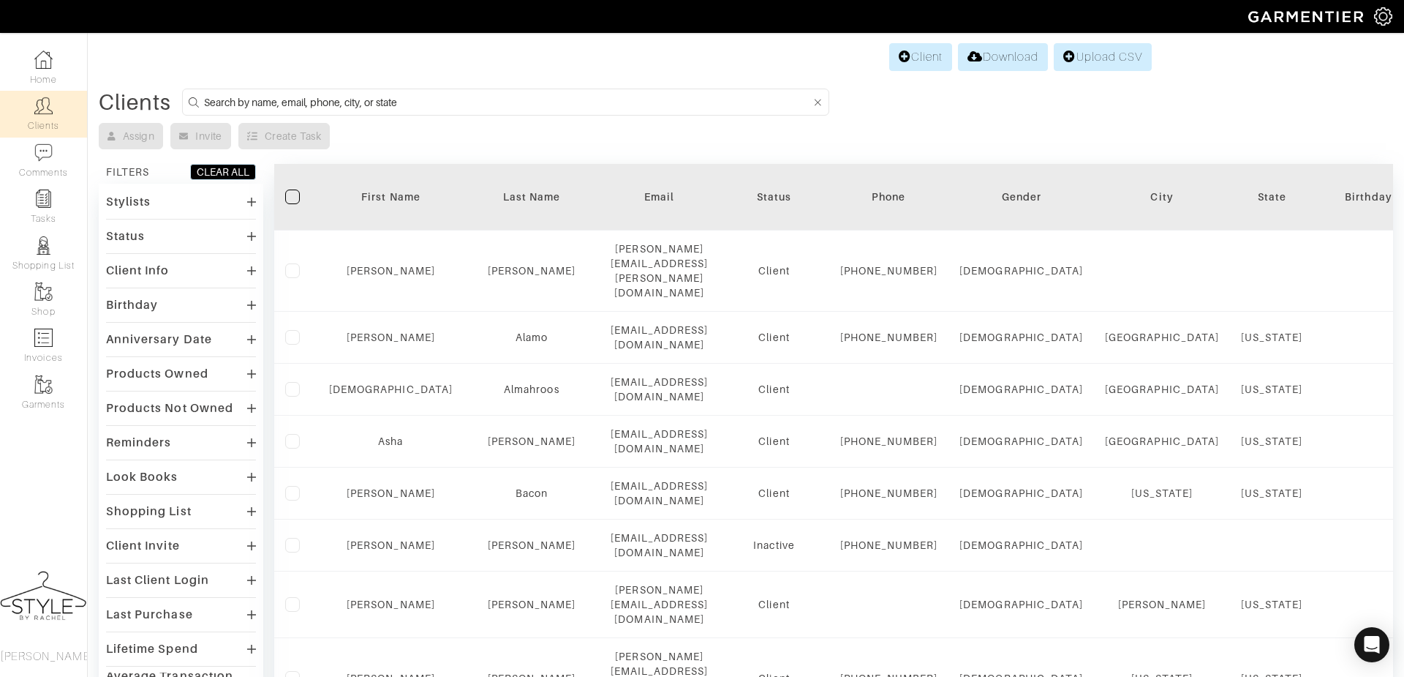
click at [251, 105] on input at bounding box center [507, 102] width 607 height 18
type input "sarah"
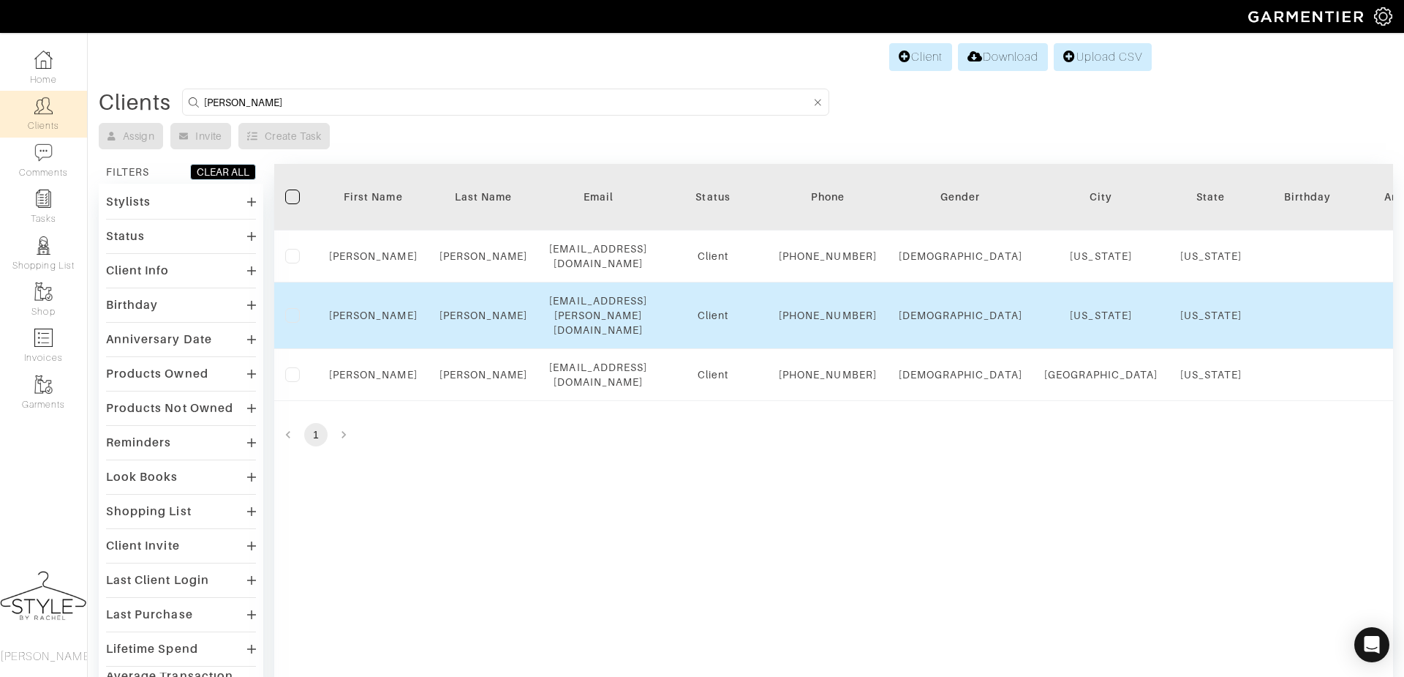
click at [366, 323] on div "Sarah" at bounding box center [373, 315] width 89 height 15
click at [366, 321] on link "Sarah" at bounding box center [373, 315] width 89 height 12
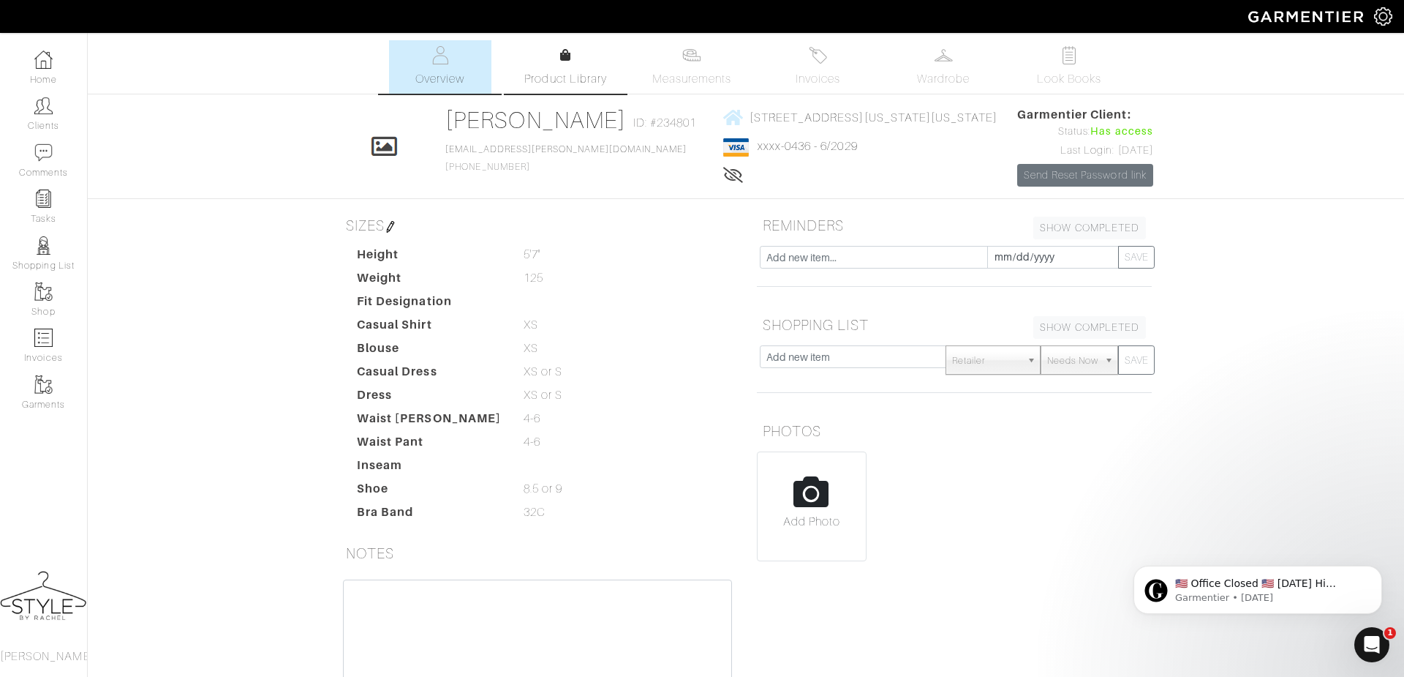
click at [568, 77] on span "Product Library" at bounding box center [565, 79] width 83 height 18
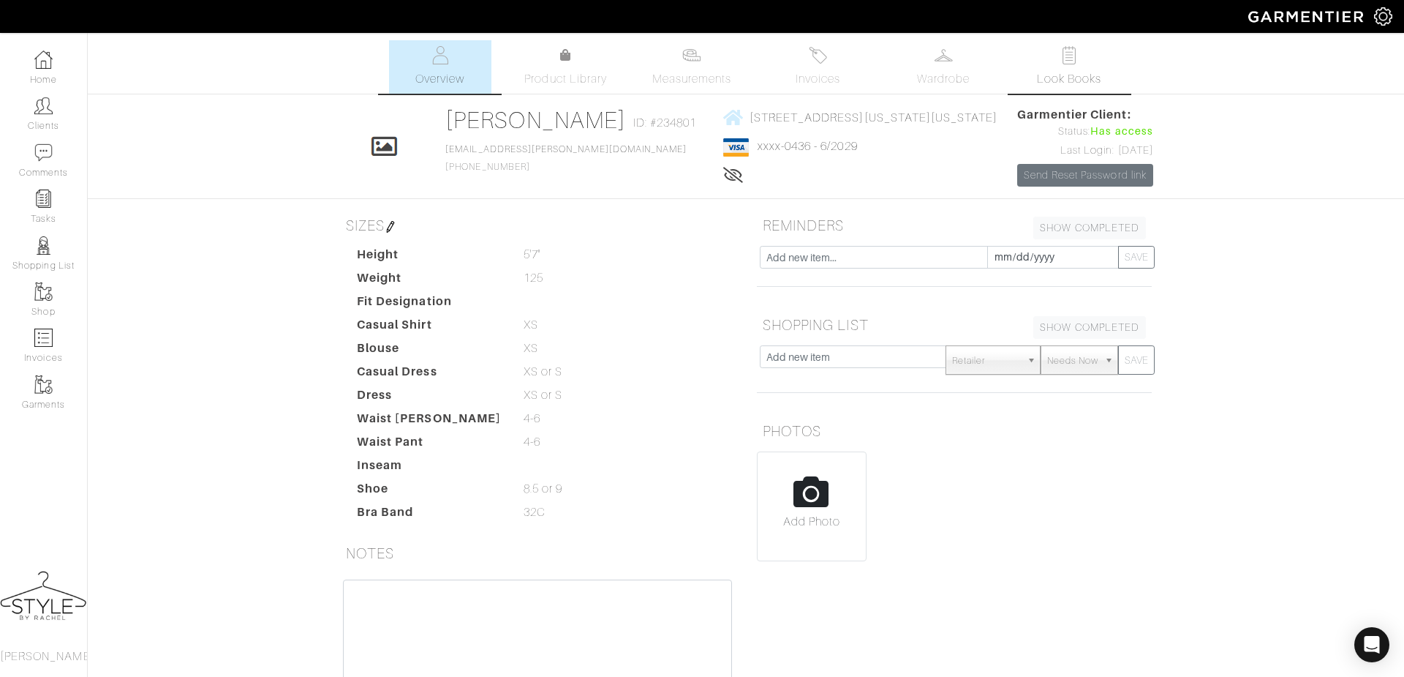
click at [1069, 71] on span "Look Books" at bounding box center [1069, 79] width 65 height 18
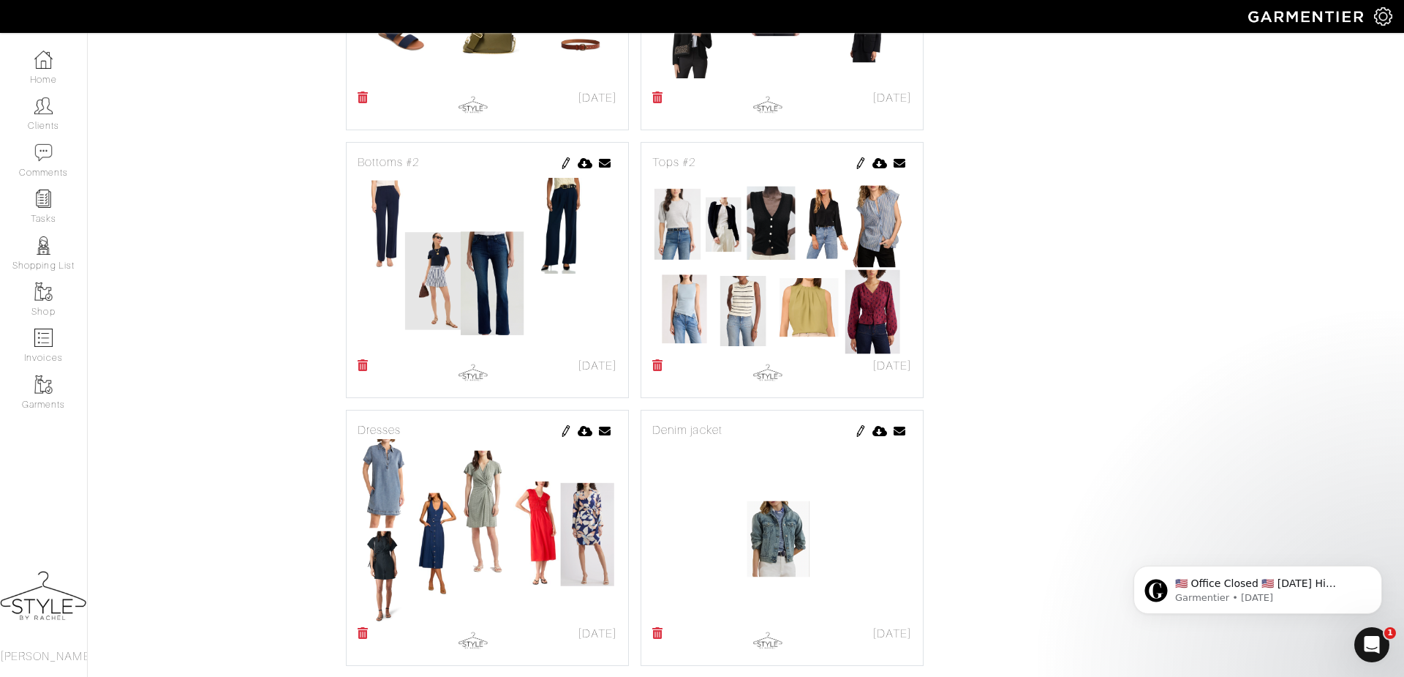
scroll to position [1045, 0]
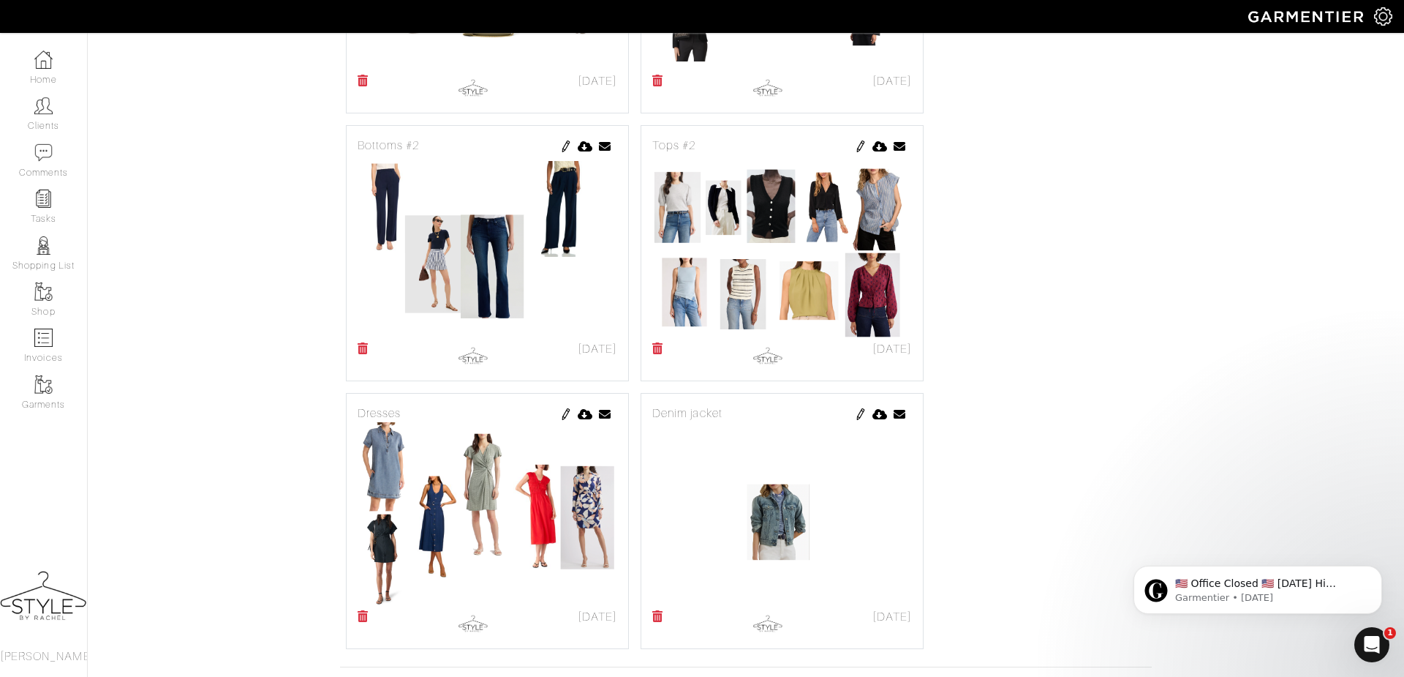
click at [861, 152] on img at bounding box center [861, 146] width 12 height 12
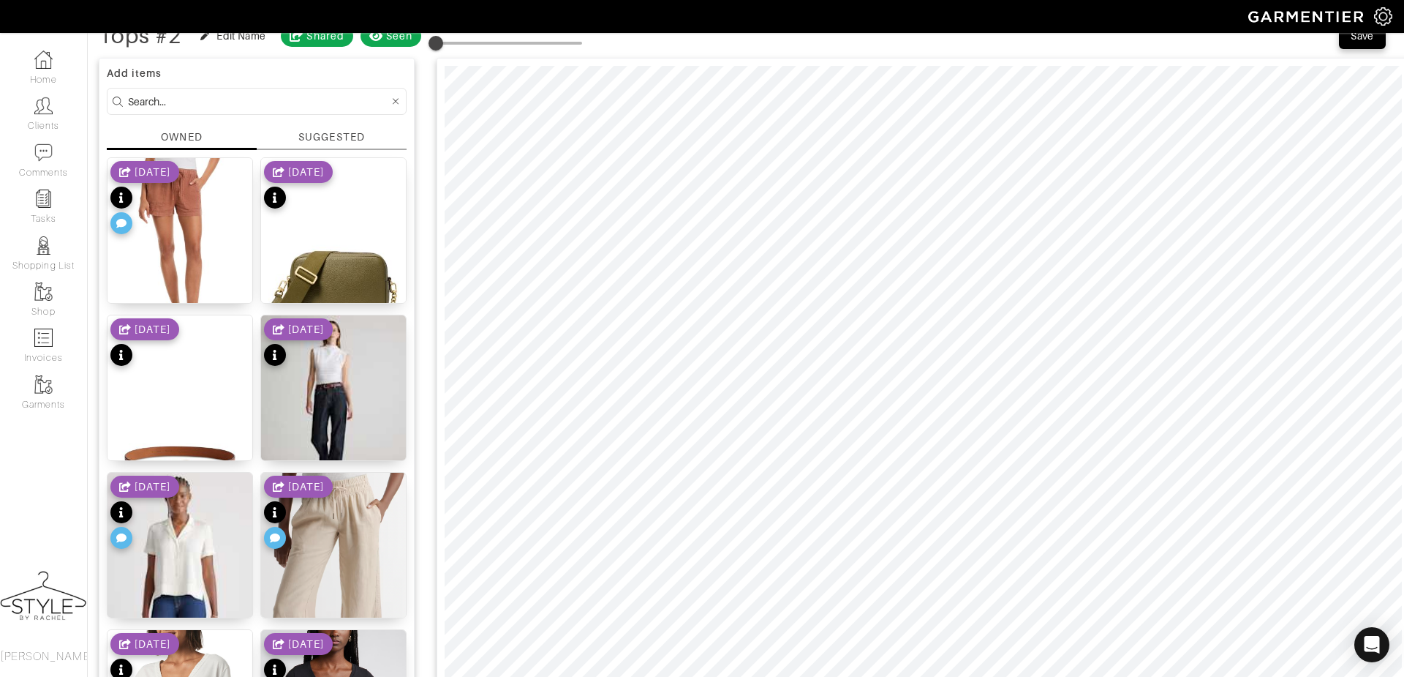
scroll to position [83, 0]
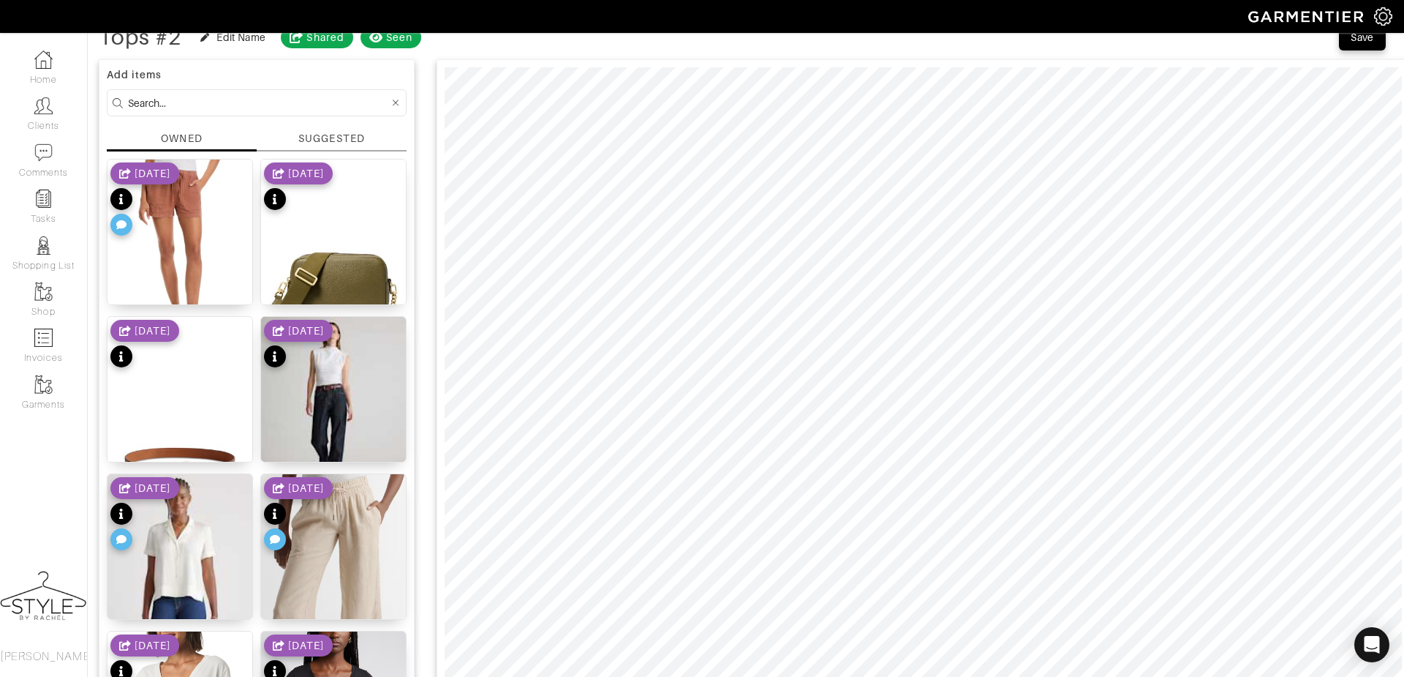
click at [342, 134] on div "SUGGESTED" at bounding box center [331, 138] width 66 height 15
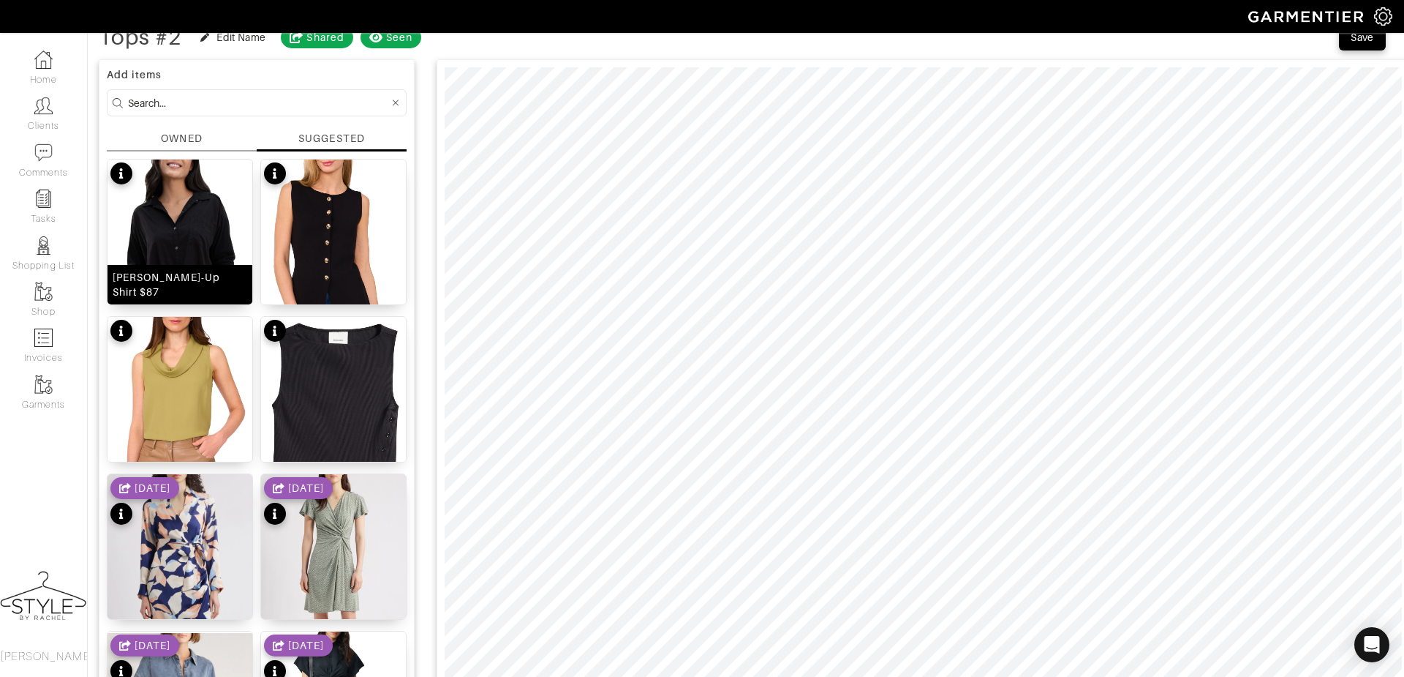
click at [202, 284] on div "[PERSON_NAME]-Up Shirt $87" at bounding box center [180, 284] width 135 height 29
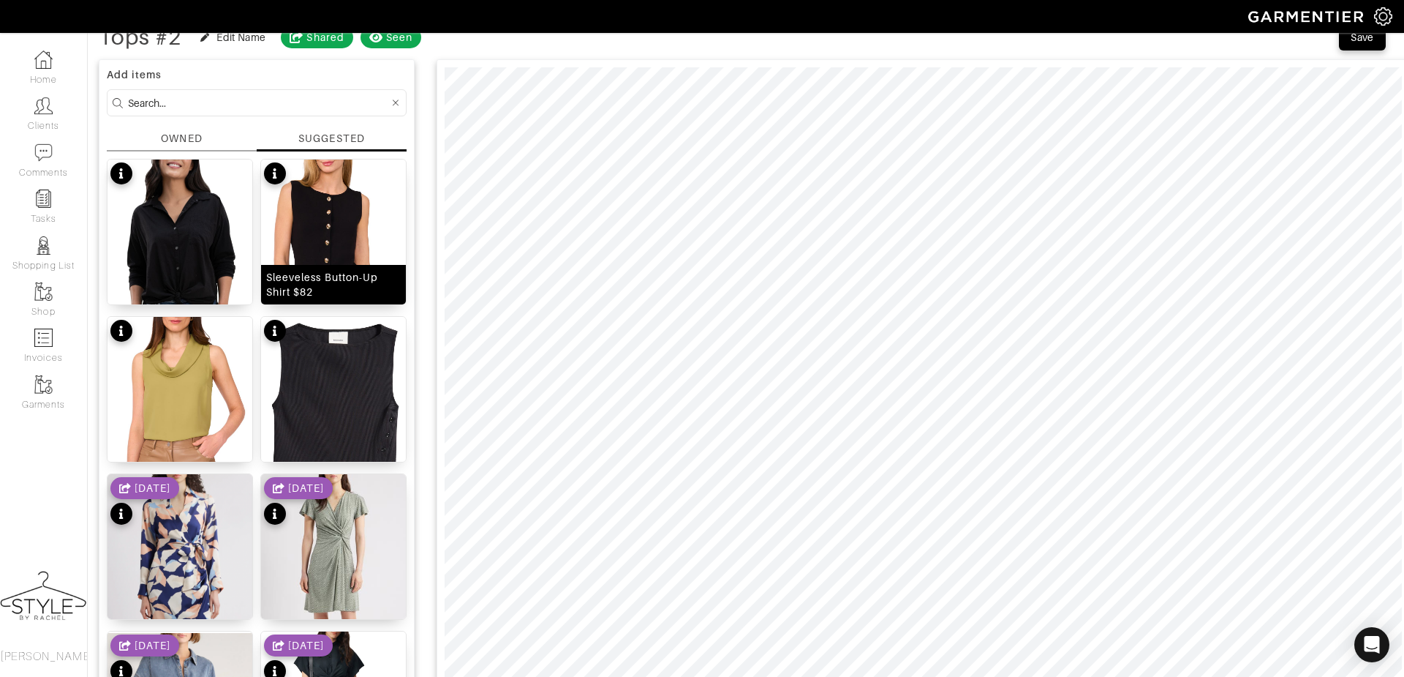
click at [320, 247] on img at bounding box center [333, 270] width 145 height 222
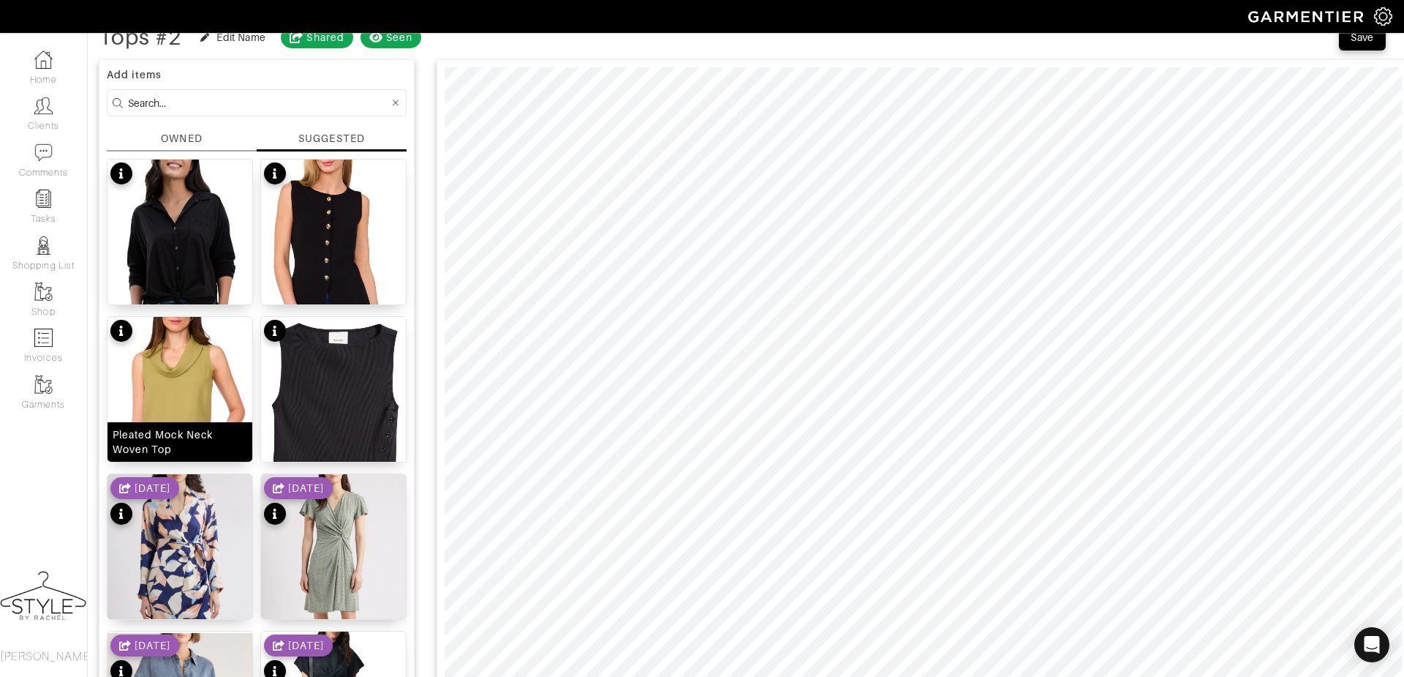
click at [203, 401] on img at bounding box center [180, 428] width 145 height 222
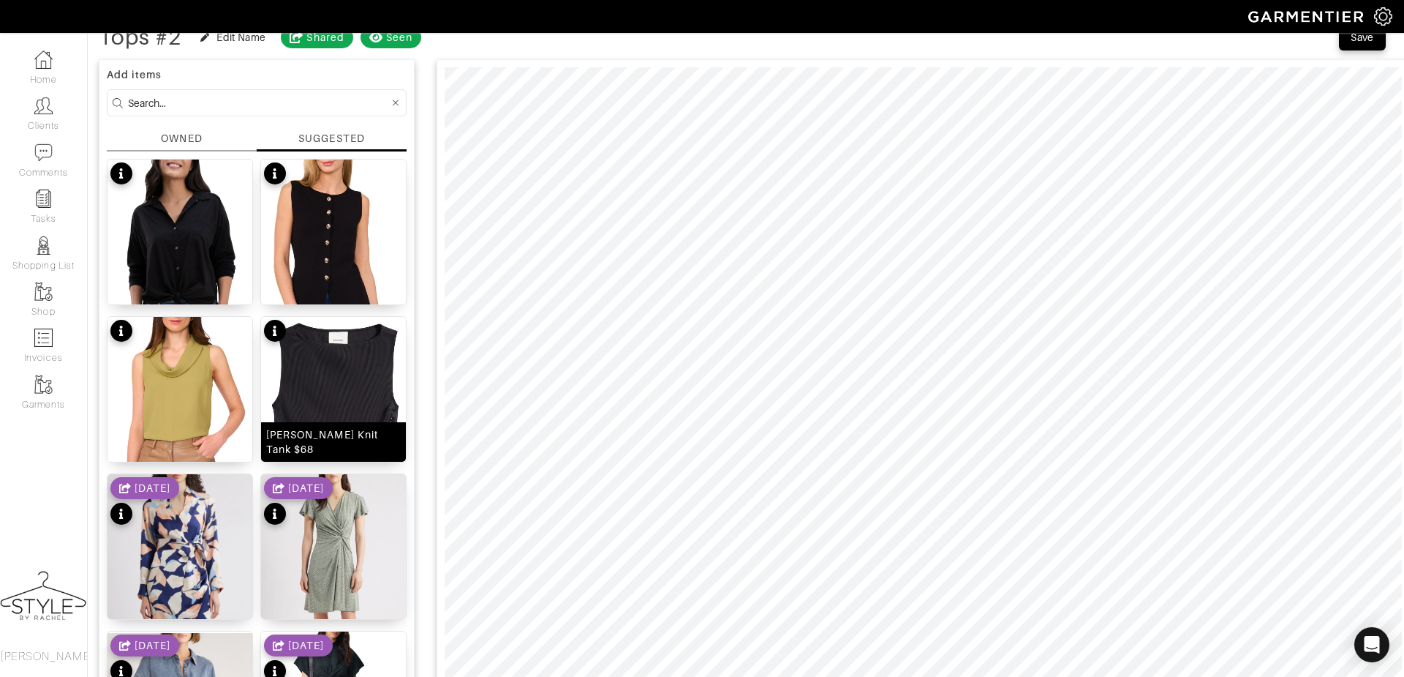
click at [332, 377] on img at bounding box center [333, 428] width 145 height 222
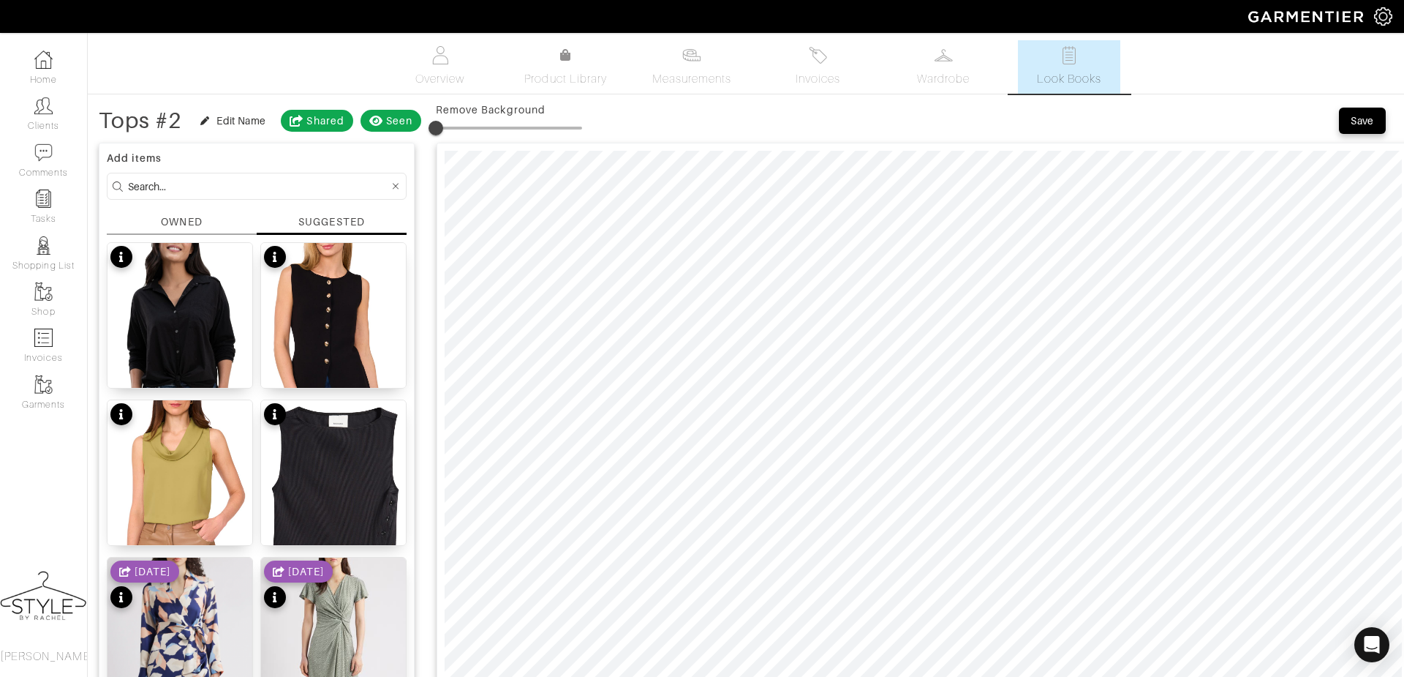
scroll to position [0, 0]
click at [1358, 120] on div "Save" at bounding box center [1362, 120] width 23 height 15
